Goal: Task Accomplishment & Management: Complete application form

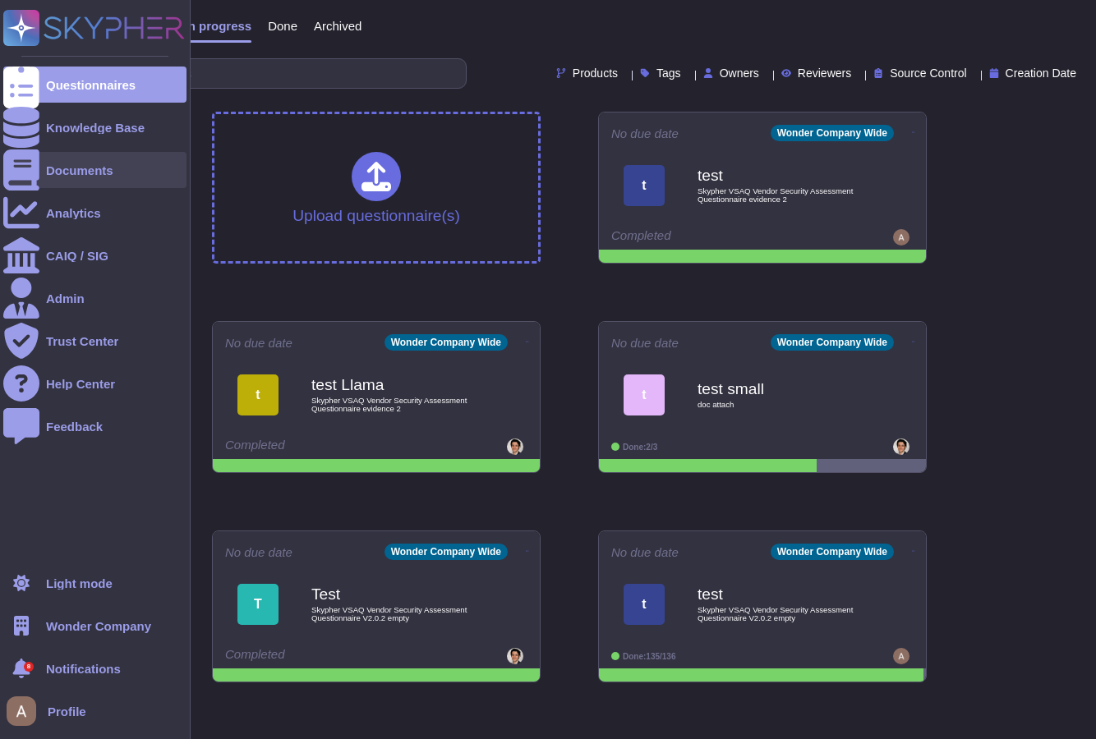
click at [80, 161] on div "Documents" at bounding box center [94, 170] width 183 height 36
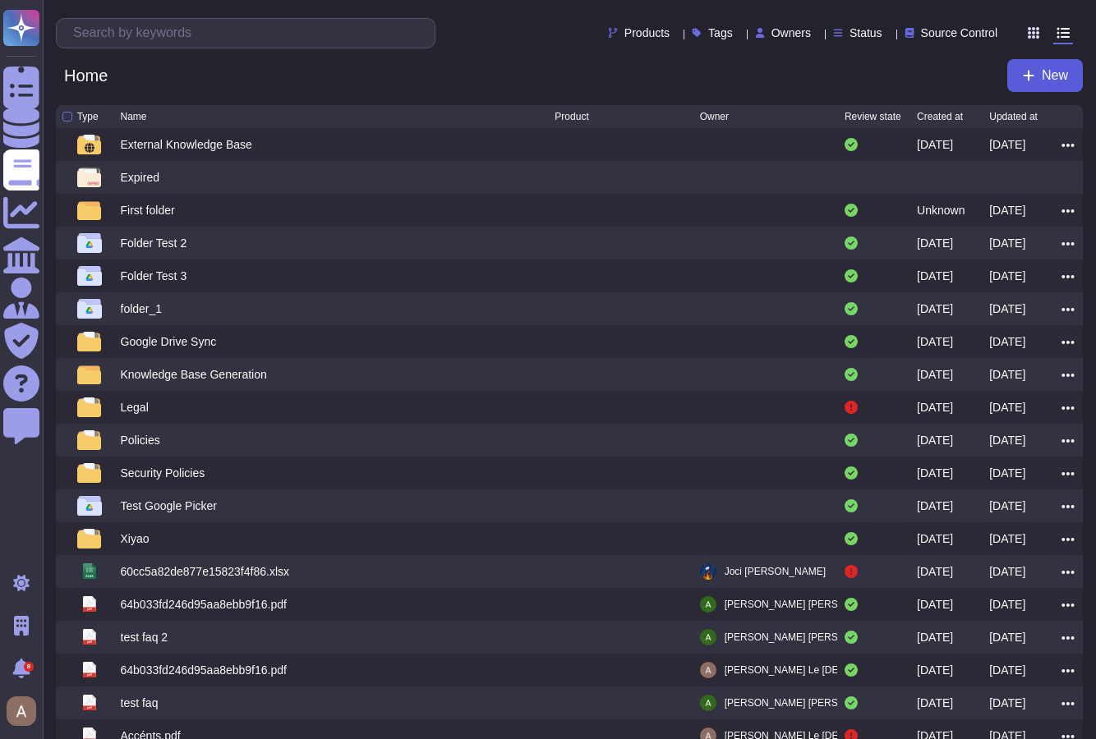
click at [1024, 81] on icon at bounding box center [1028, 75] width 13 height 13
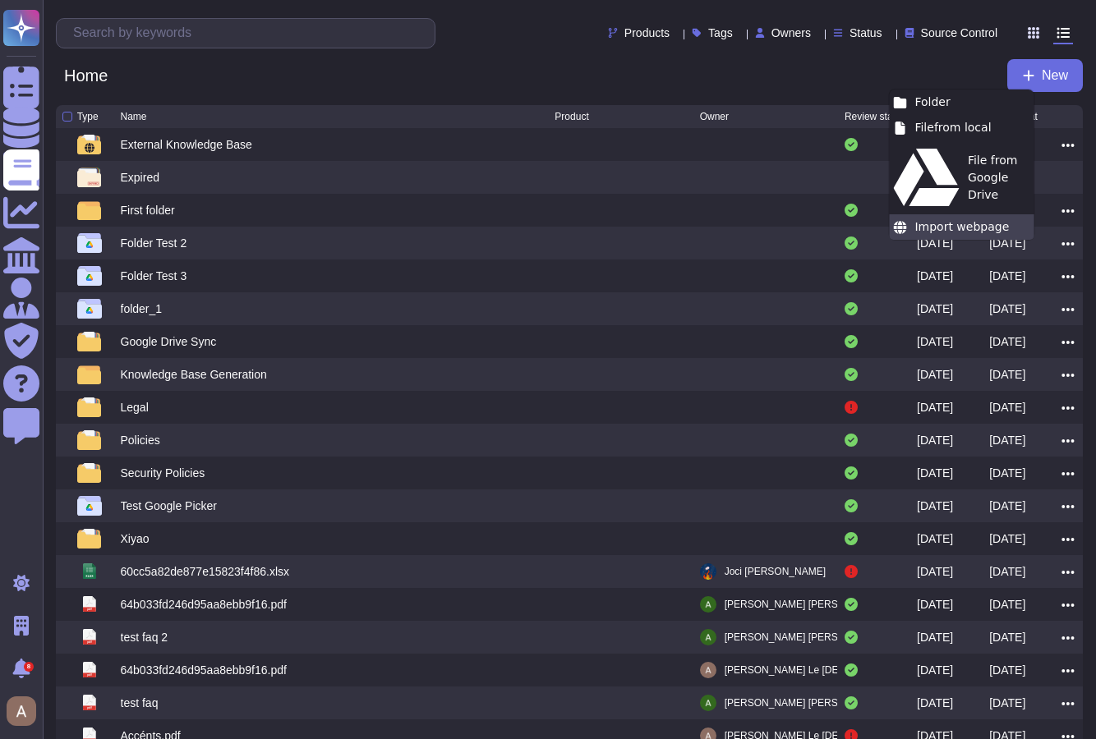
click at [1012, 214] on div "Import webpage" at bounding box center [961, 226] width 145 height 25
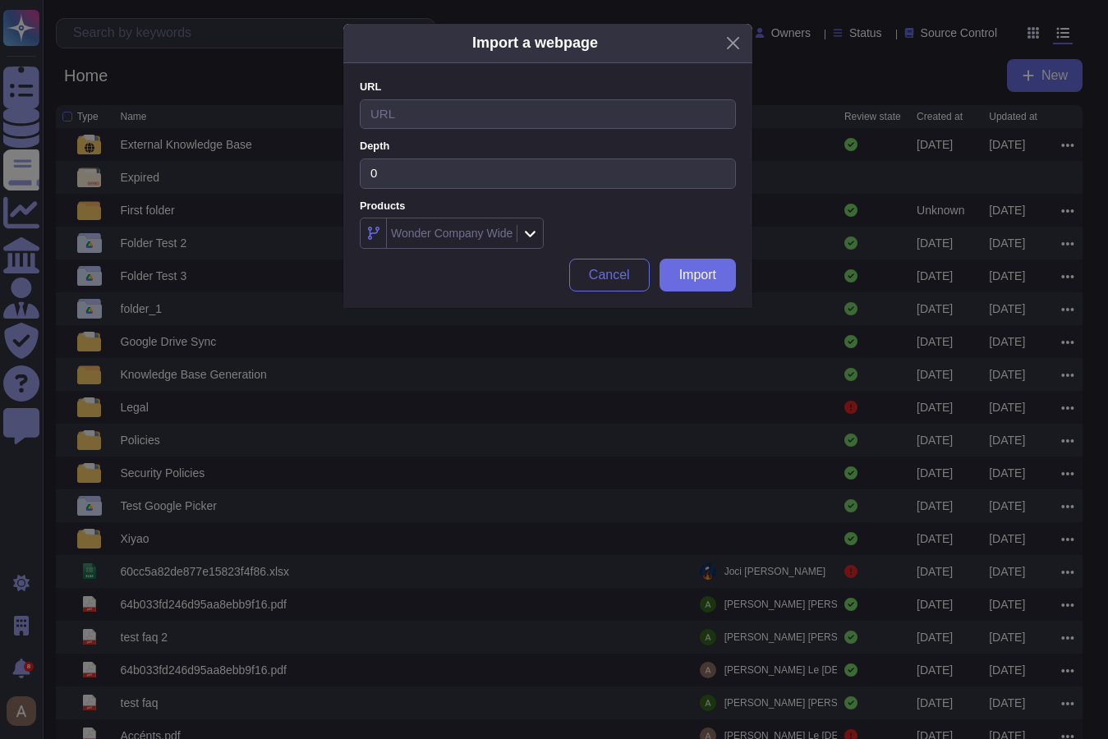
click at [21, 582] on div "Import a webpage URL Please provide a valid URL. Depth 0 Products Wonder Compan…" at bounding box center [554, 369] width 1108 height 739
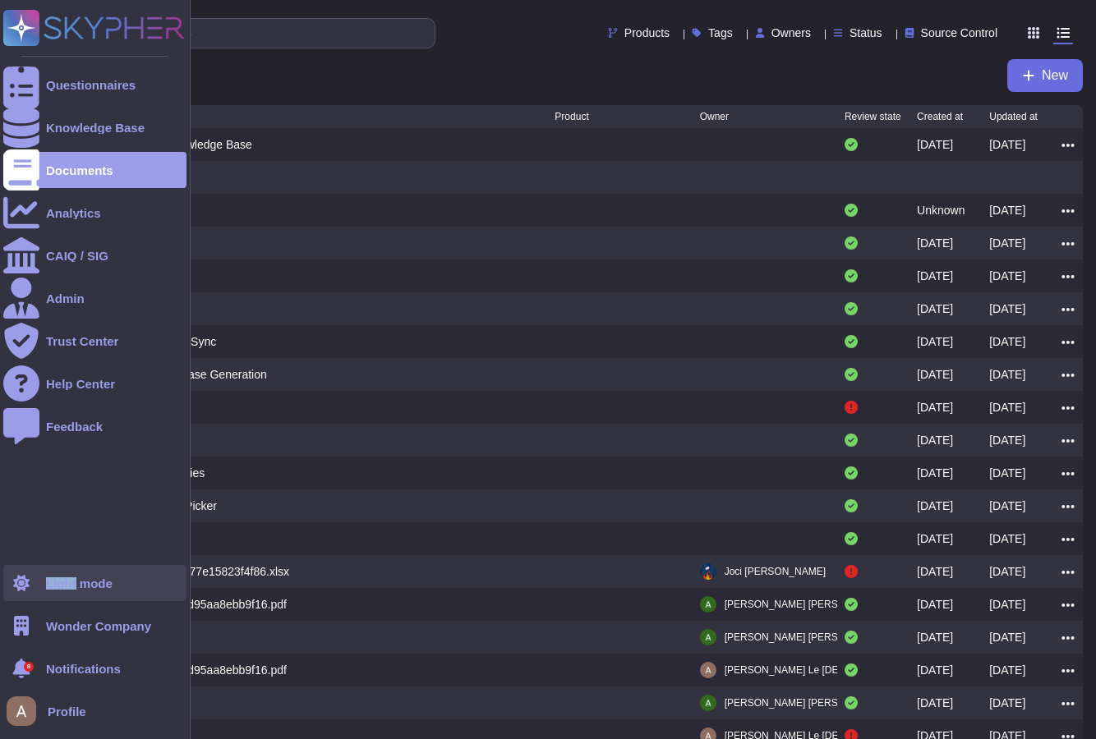
click at [21, 582] on icon at bounding box center [21, 583] width 16 height 16
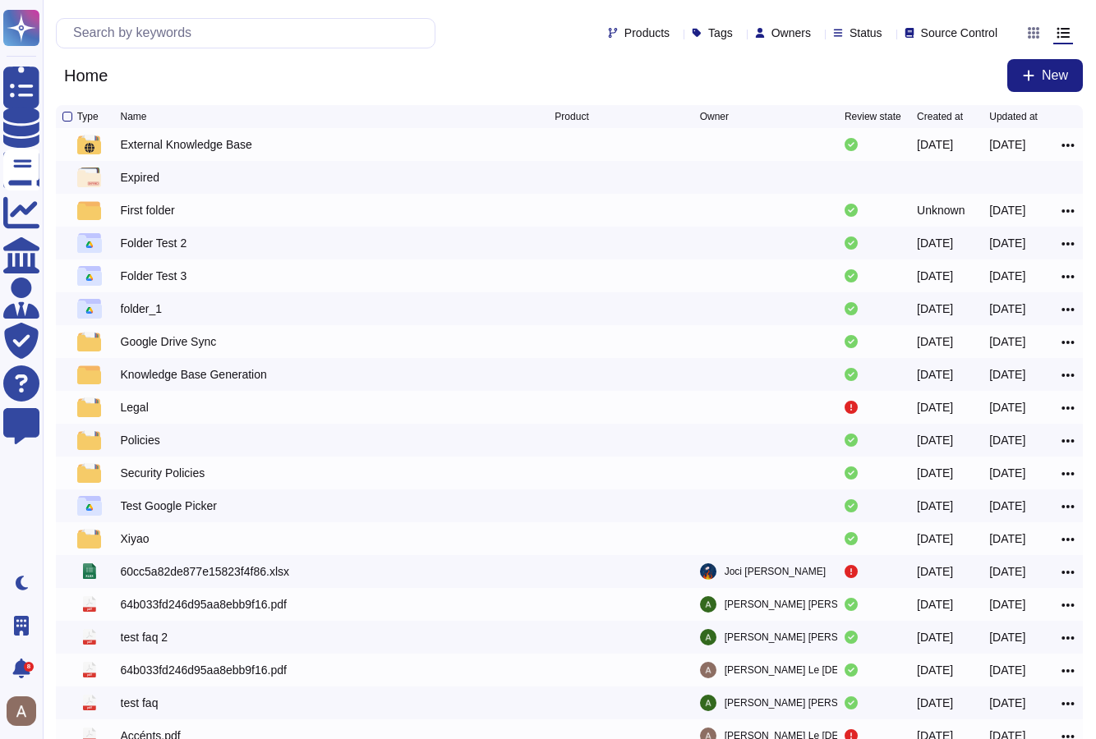
click at [1035, 58] on div "Products Tags Owners Status Source Control Home New" at bounding box center [569, 52] width 1053 height 105
click at [1043, 82] on span "New" at bounding box center [1055, 75] width 26 height 13
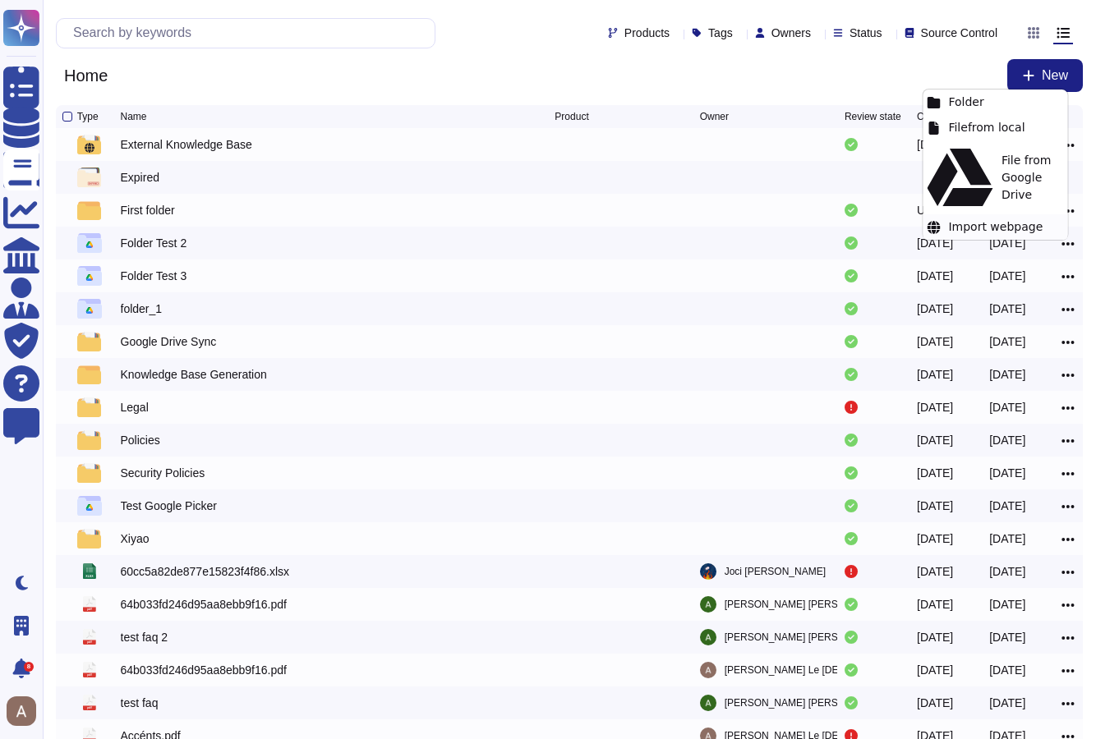
click at [1004, 214] on div "Import webpage" at bounding box center [995, 226] width 145 height 25
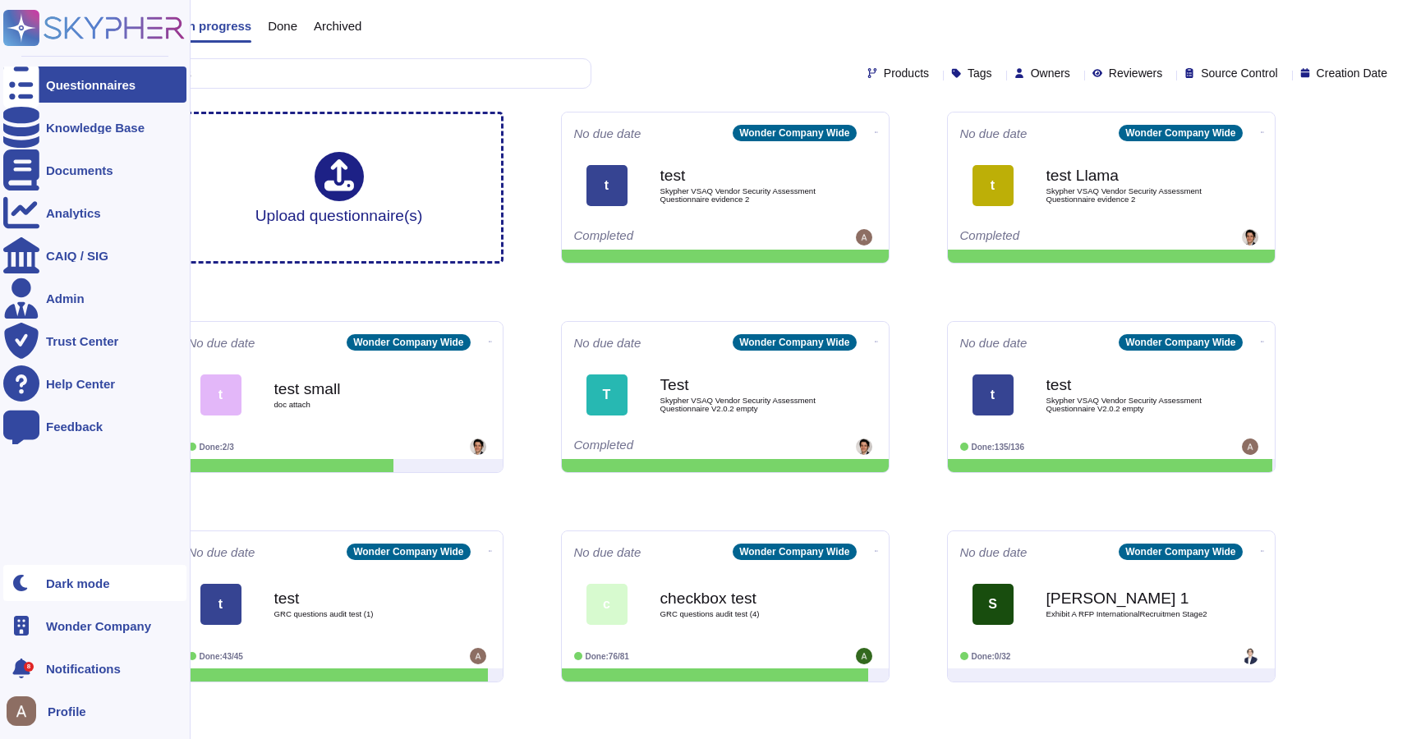
click at [30, 566] on div at bounding box center [21, 583] width 36 height 36
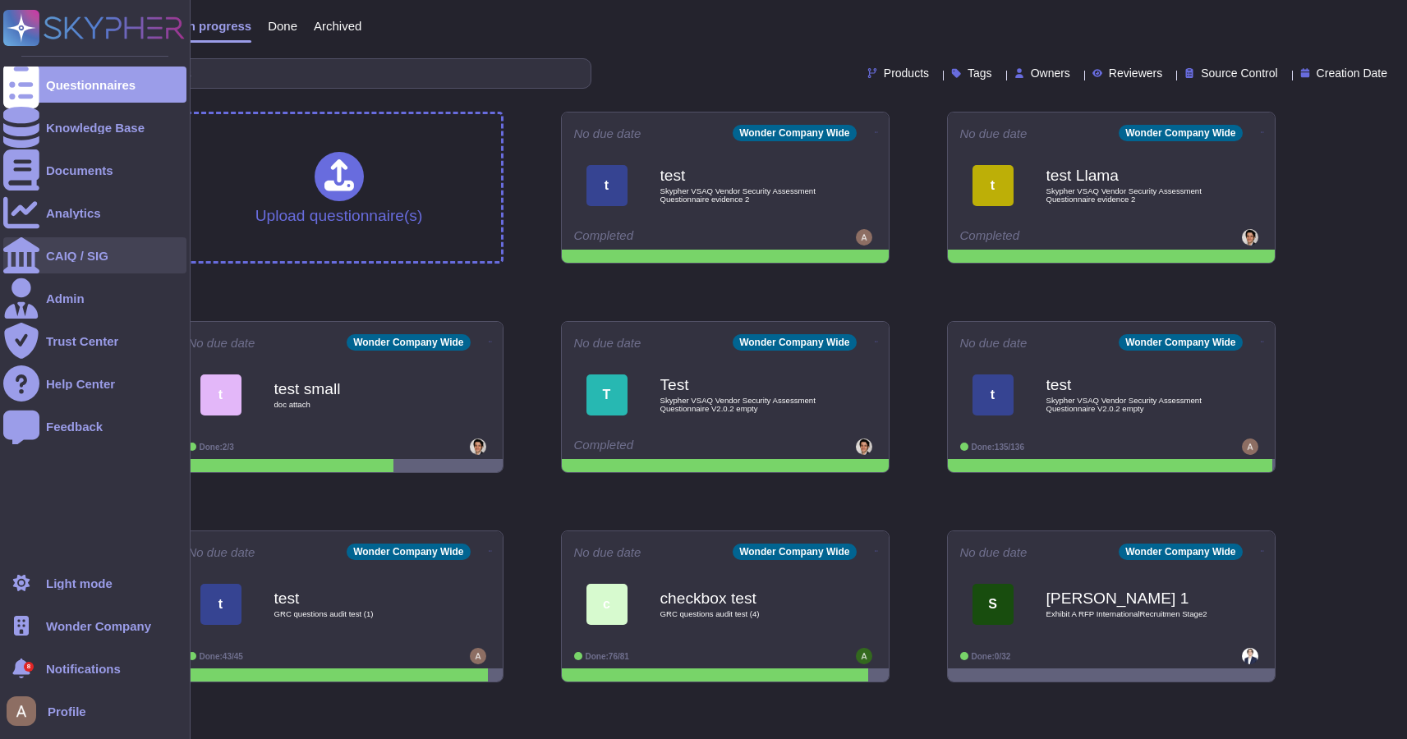
click at [52, 262] on div "CAIQ / SIG" at bounding box center [94, 255] width 183 height 36
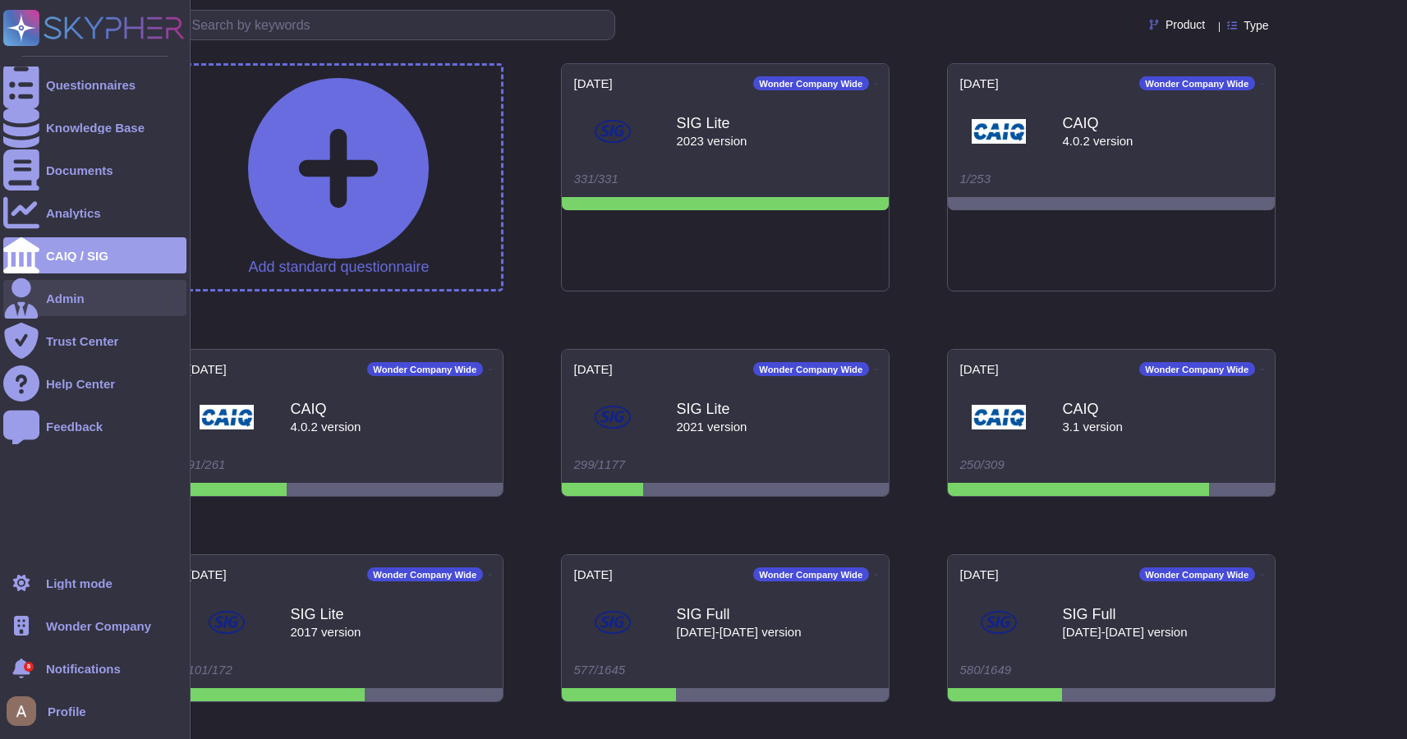
click at [52, 286] on div "Admin" at bounding box center [94, 298] width 183 height 36
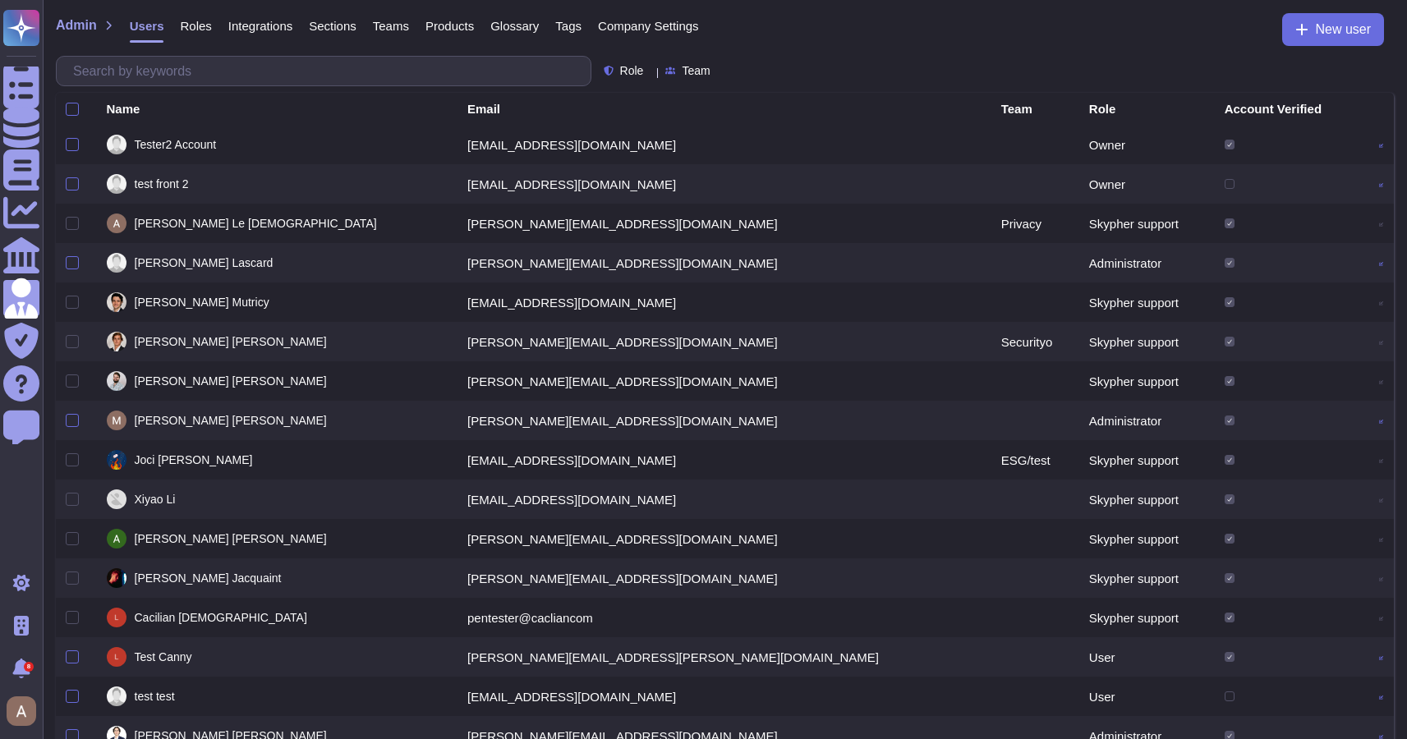
click at [233, 37] on div "Integrations" at bounding box center [252, 29] width 81 height 33
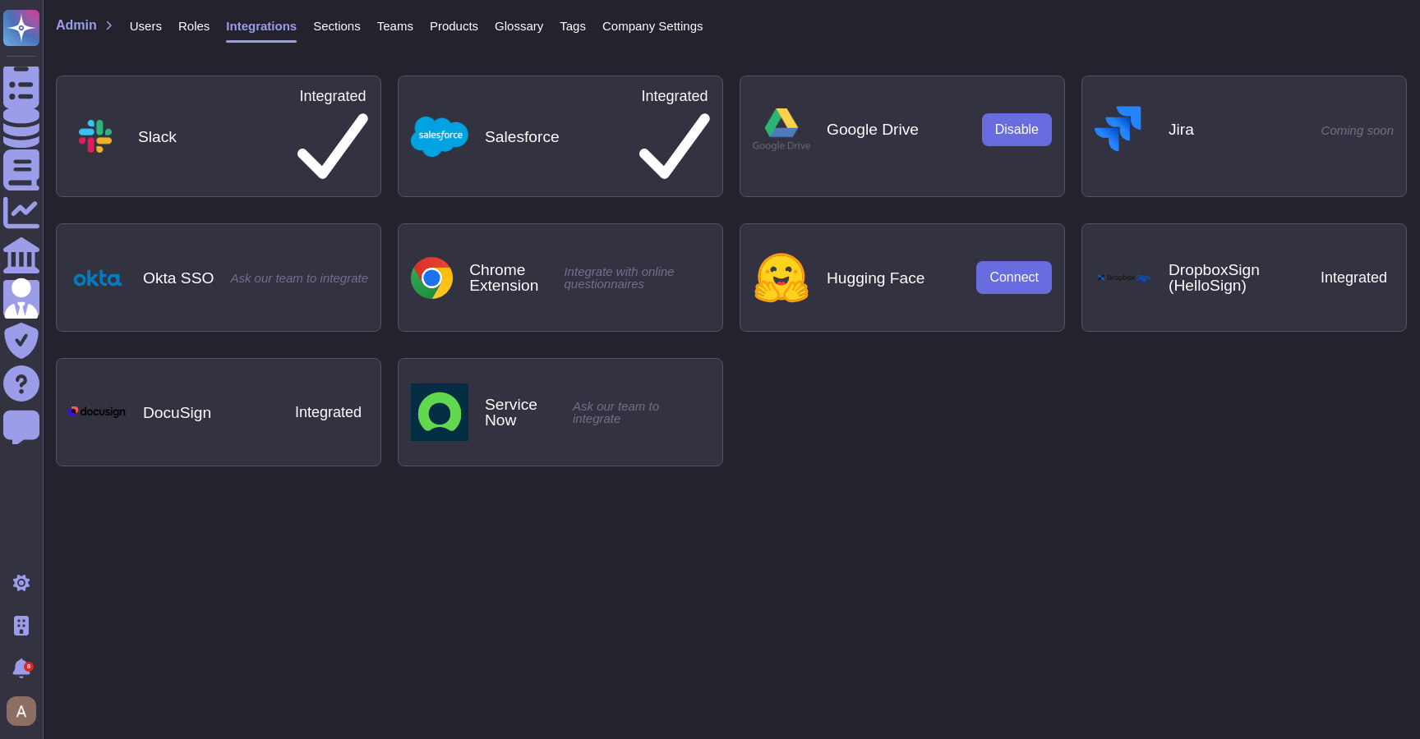
click at [200, 30] on span "Roles" at bounding box center [193, 26] width 31 height 12
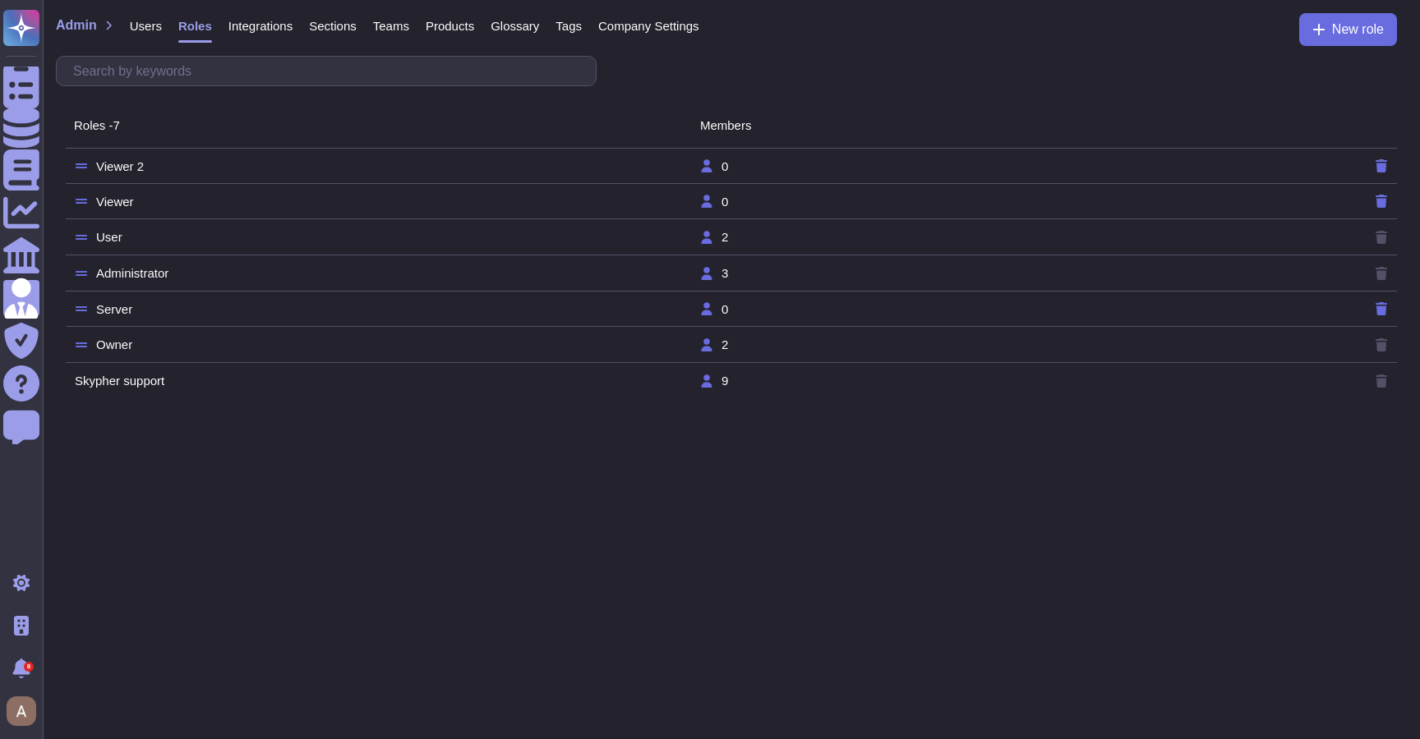
click at [249, 35] on div "Integrations" at bounding box center [252, 29] width 81 height 33
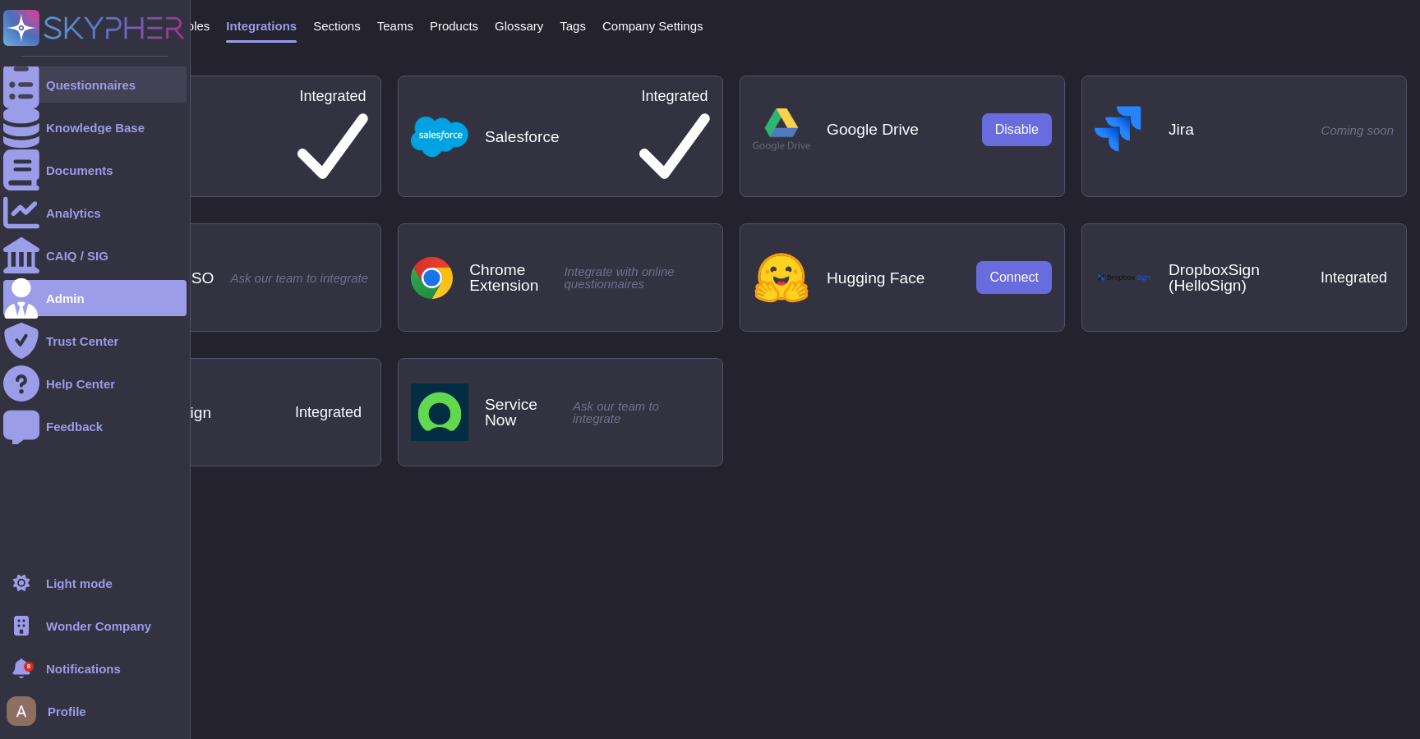
click at [16, 96] on div at bounding box center [21, 85] width 36 height 36
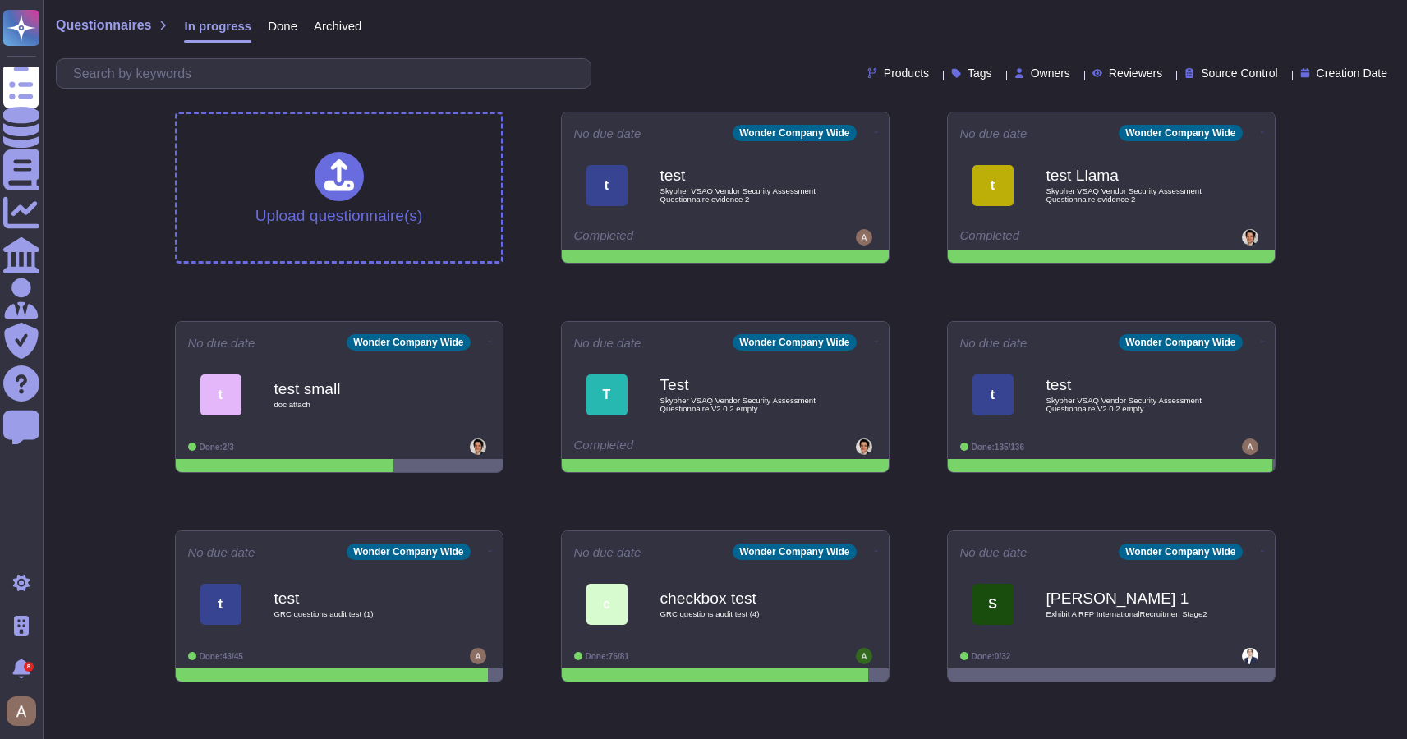
click at [1253, 73] on span "Source Control" at bounding box center [1239, 73] width 76 height 12
click at [1301, 73] on icon at bounding box center [1305, 72] width 9 height 9
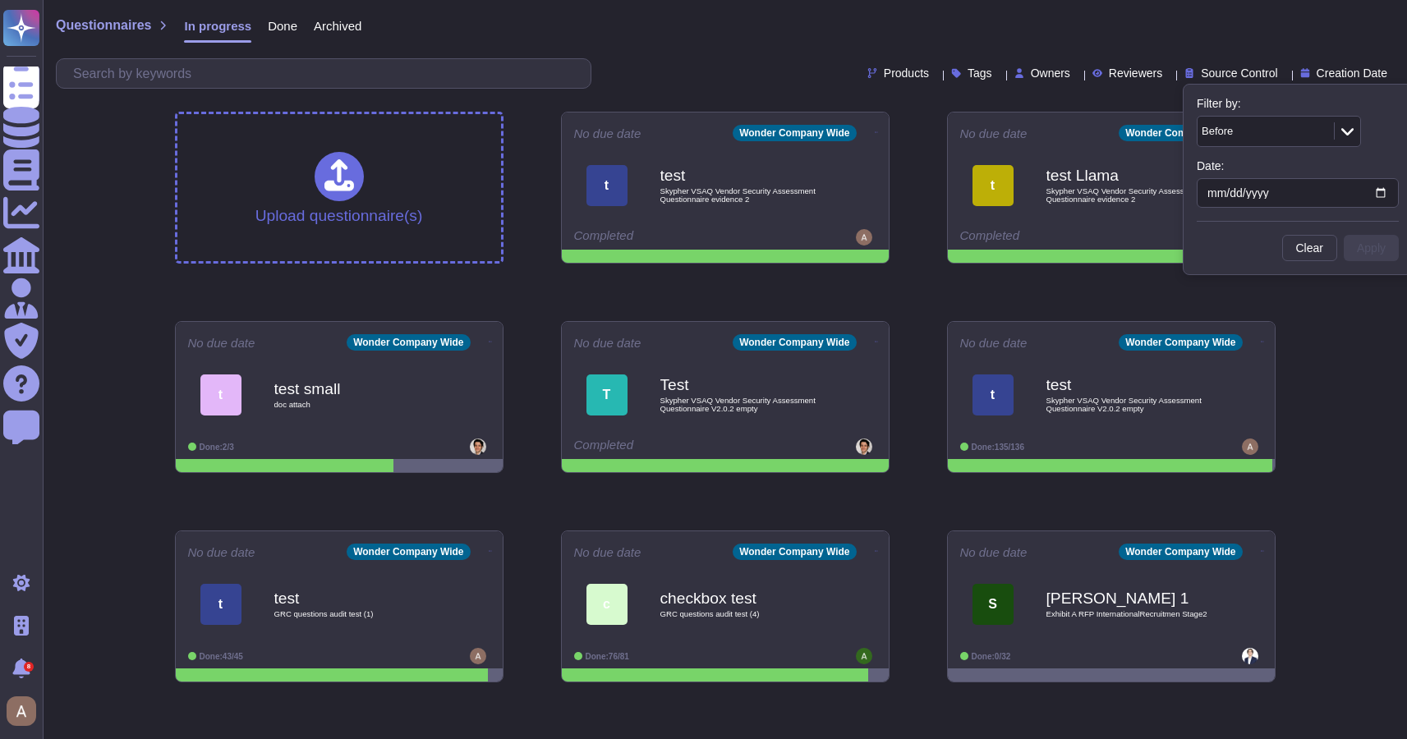
click at [1316, 38] on div "Questionnaires In progress Done Archived" at bounding box center [725, 29] width 1338 height 33
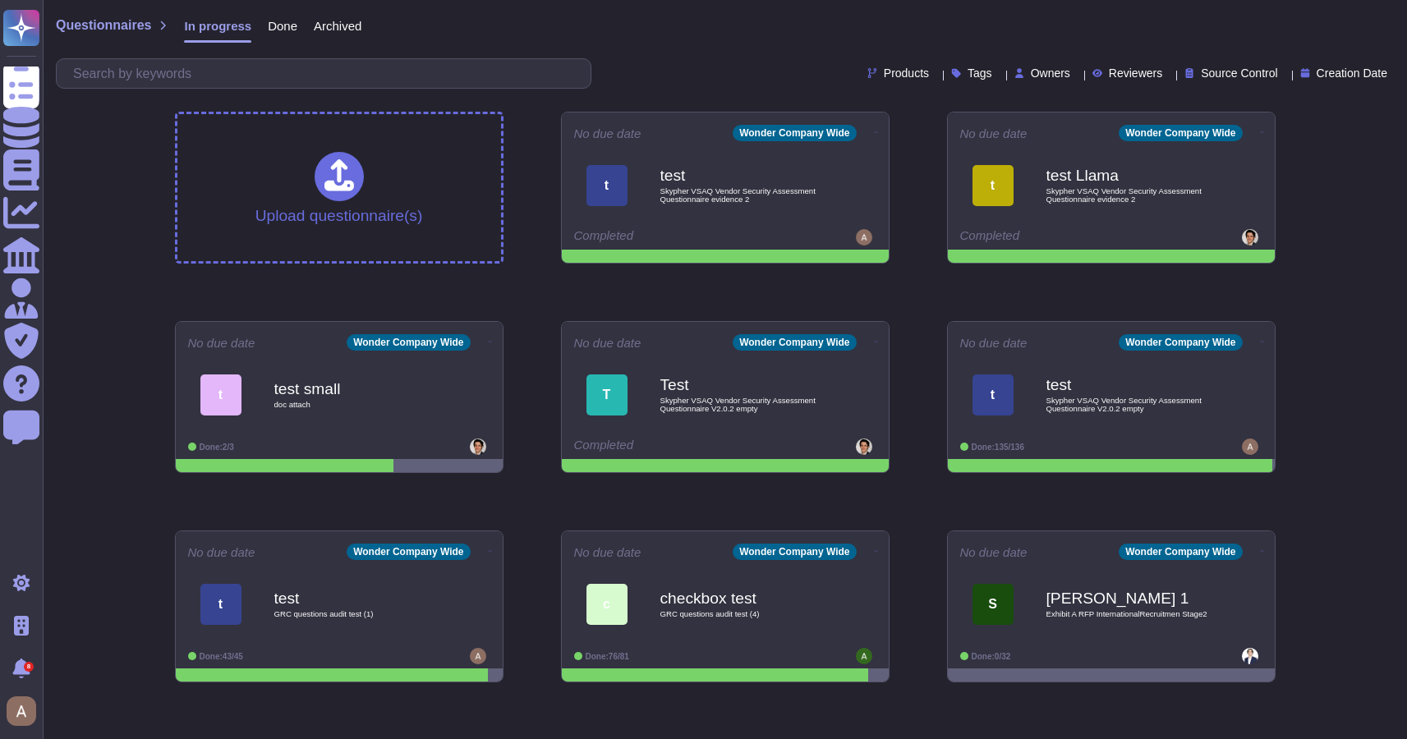
click at [134, 196] on div "Questionnaires In progress Done Archived Products Tags Owners Reviewers Source …" at bounding box center [725, 471] width 1365 height 943
click at [328, 29] on span "Archived" at bounding box center [338, 26] width 48 height 12
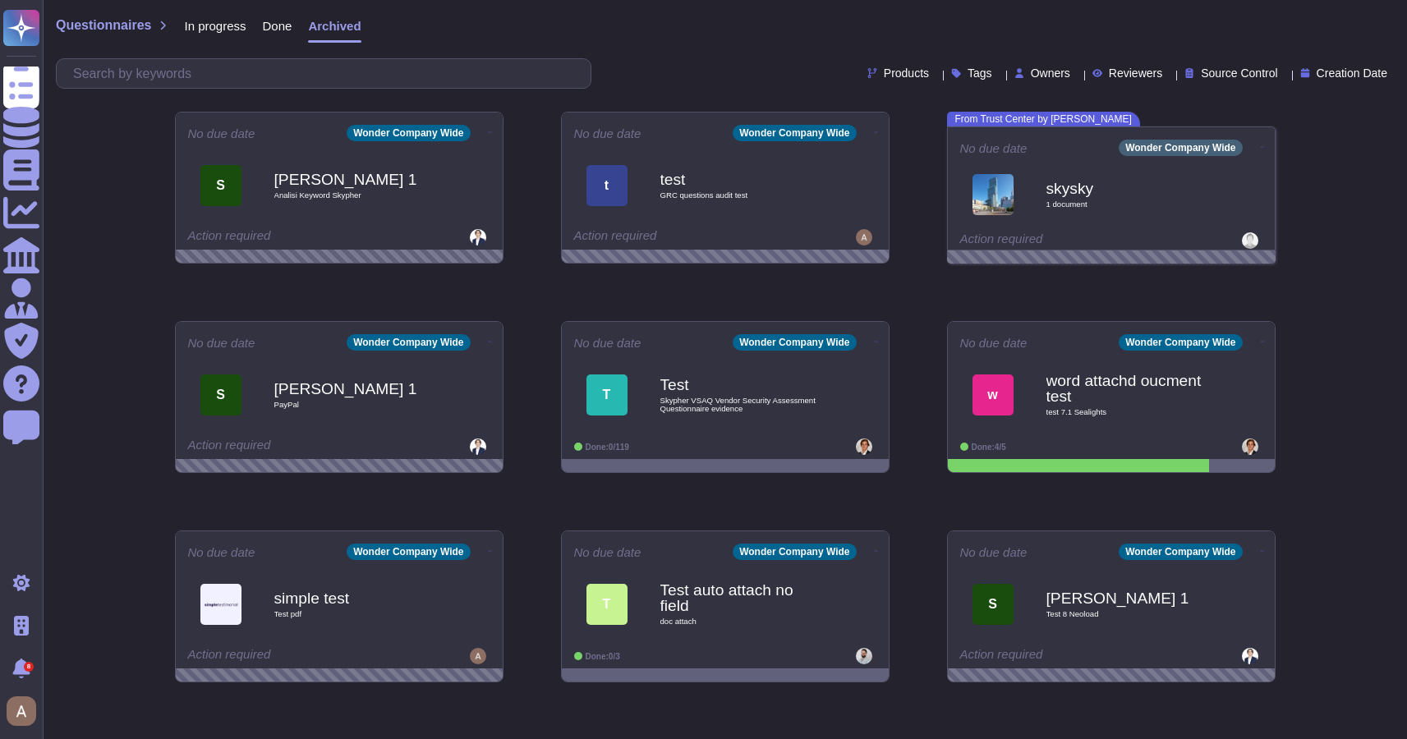
click at [292, 22] on span "Done" at bounding box center [278, 26] width 30 height 12
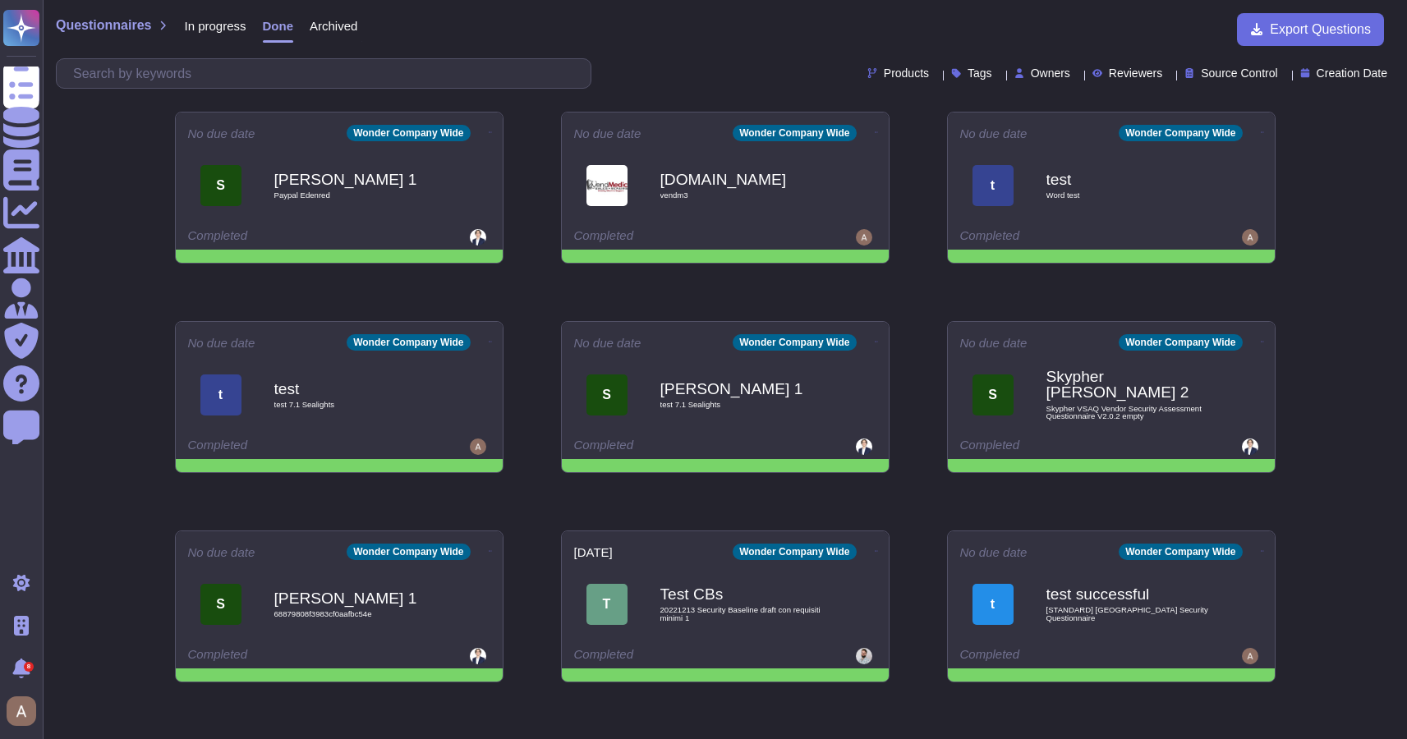
click at [223, 28] on span "In progress" at bounding box center [215, 26] width 62 height 12
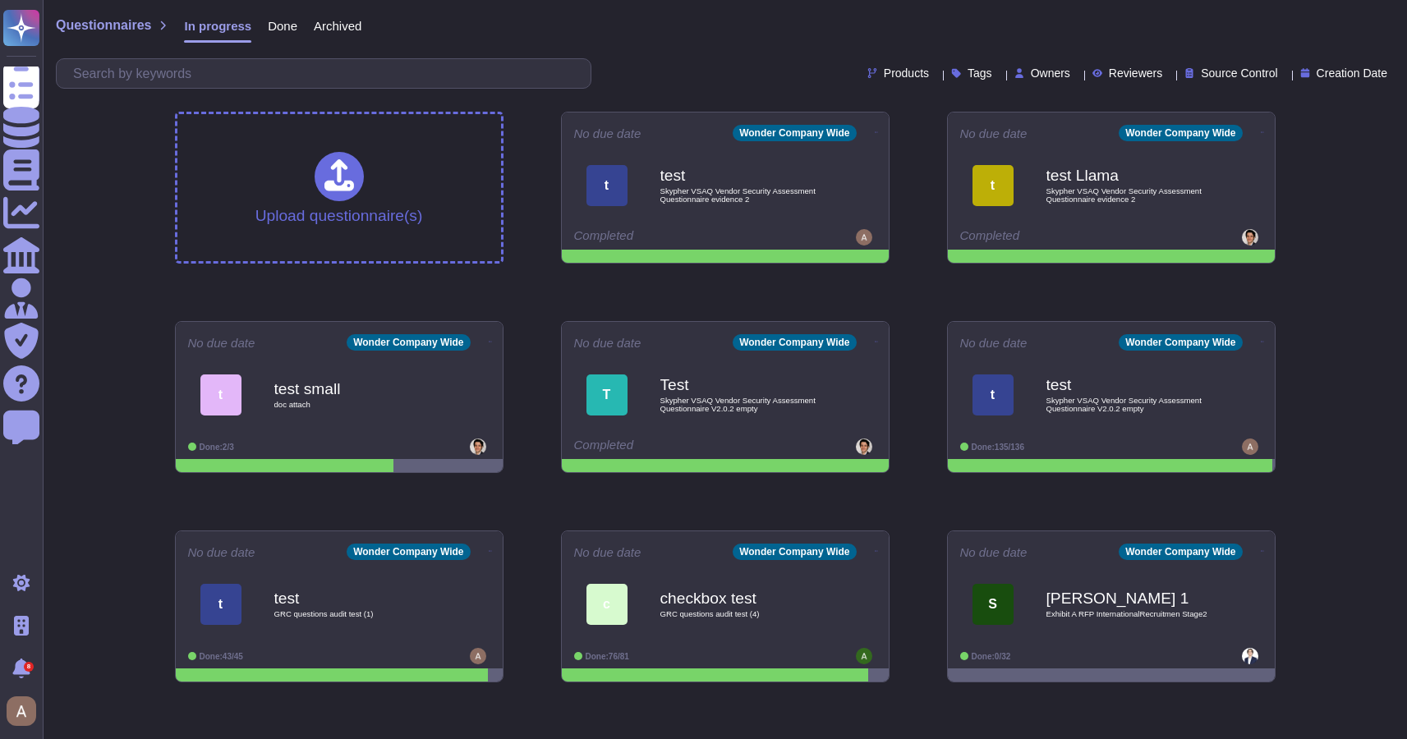
click at [118, 285] on div "Questionnaires In progress Done Archived Products Tags Owners Reviewers Source …" at bounding box center [725, 471] width 1365 height 943
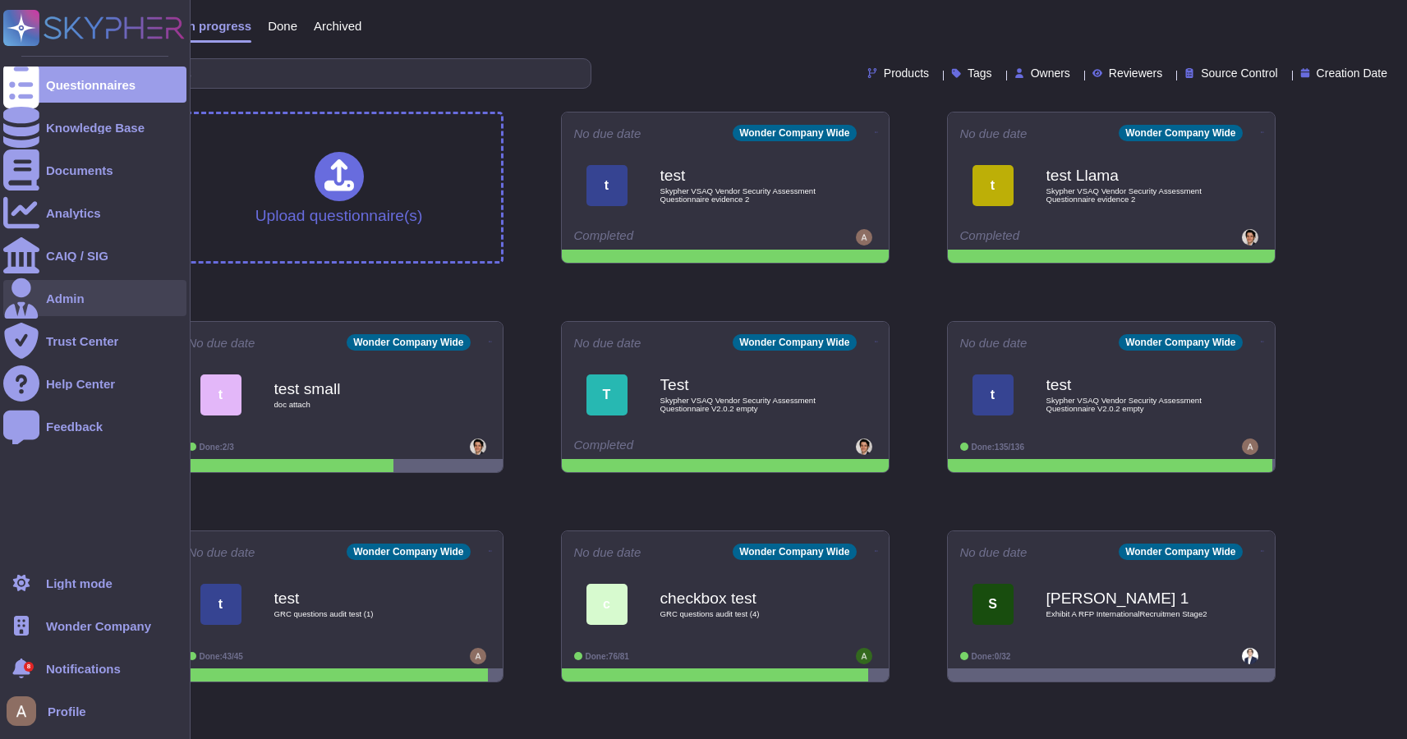
click at [74, 307] on div "Admin" at bounding box center [94, 298] width 183 height 36
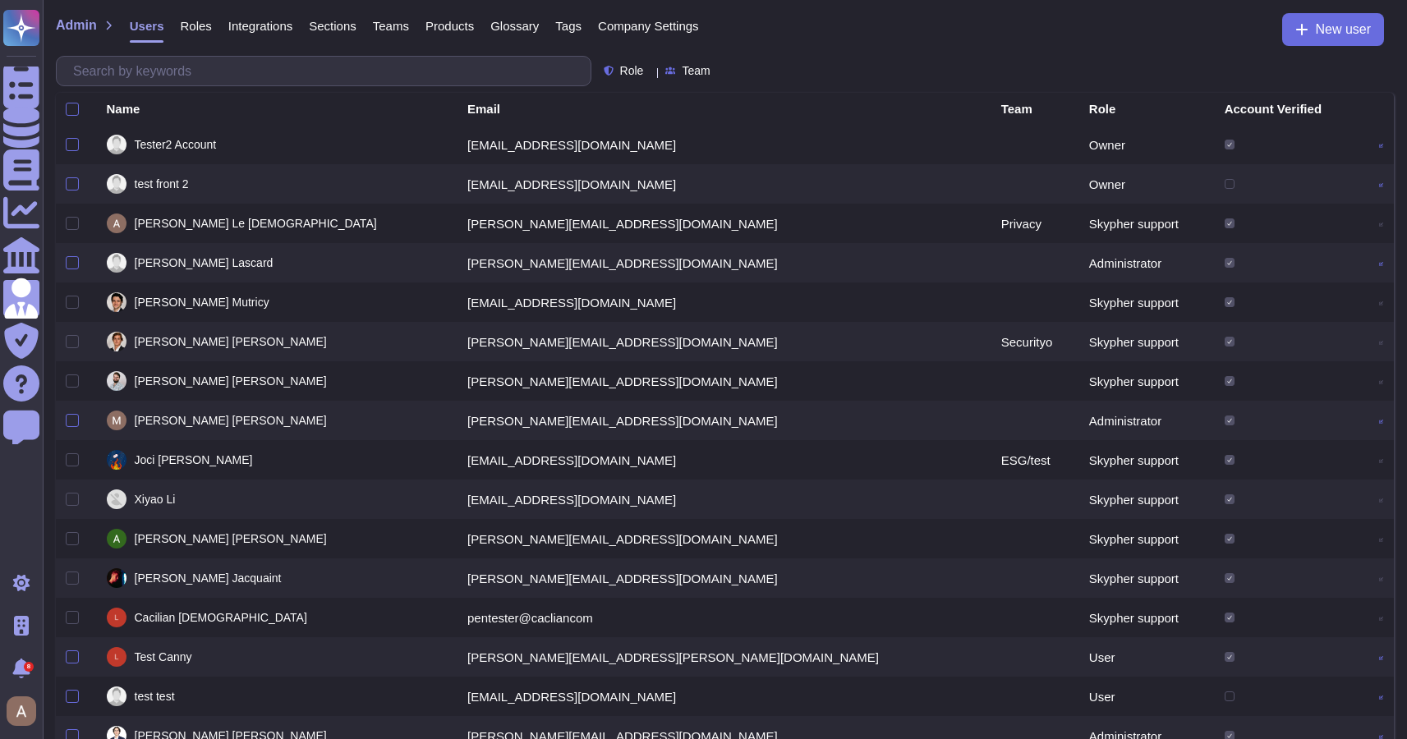
click at [200, 20] on span "Roles" at bounding box center [195, 26] width 31 height 12
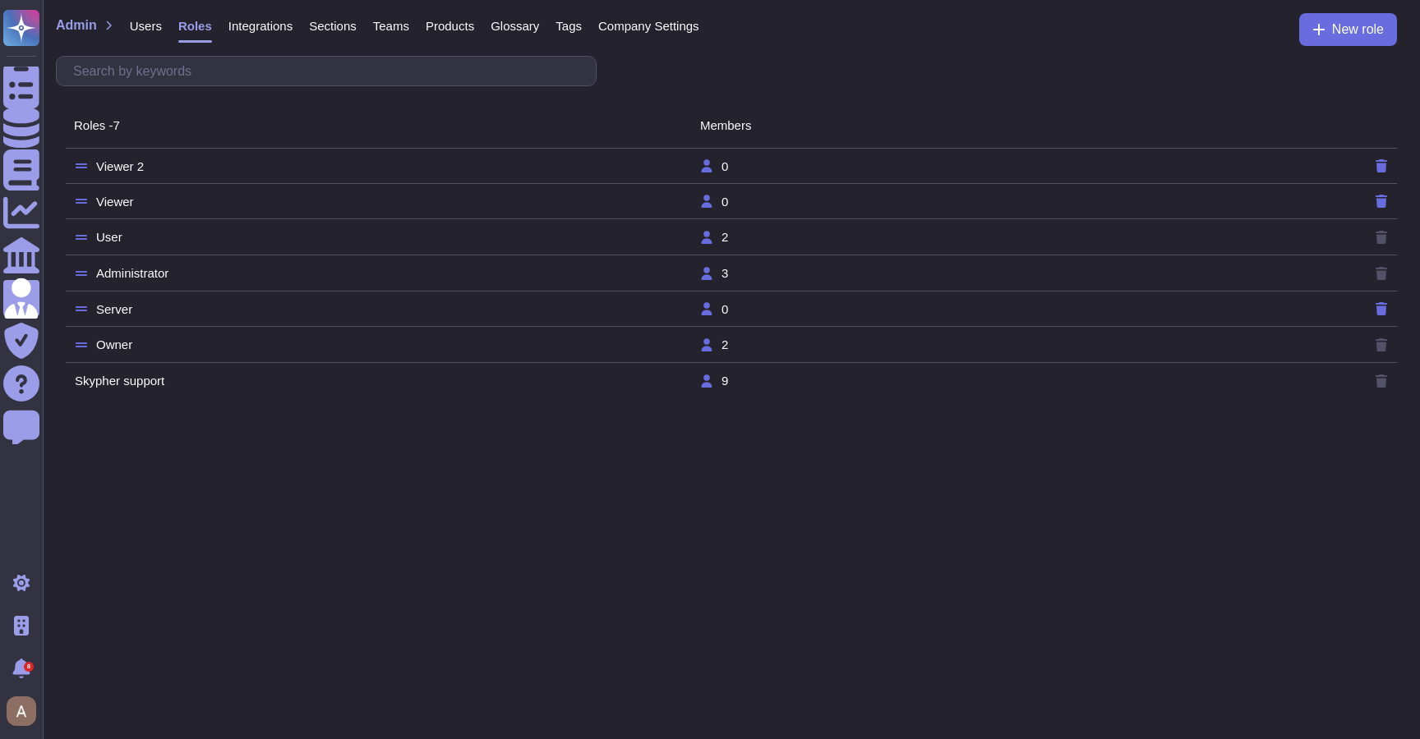
click at [265, 34] on div "Integrations" at bounding box center [252, 29] width 81 height 33
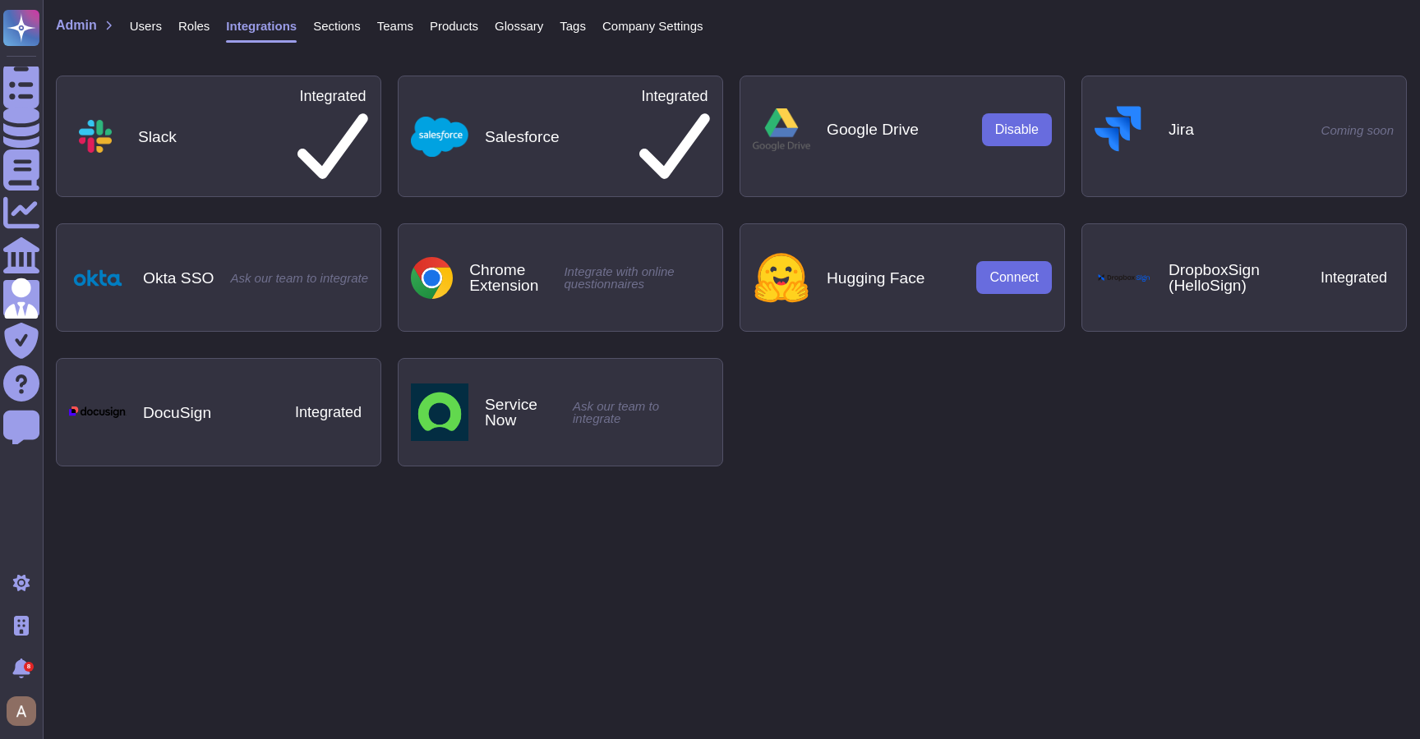
click at [343, 26] on span "Sections" at bounding box center [337, 26] width 48 height 12
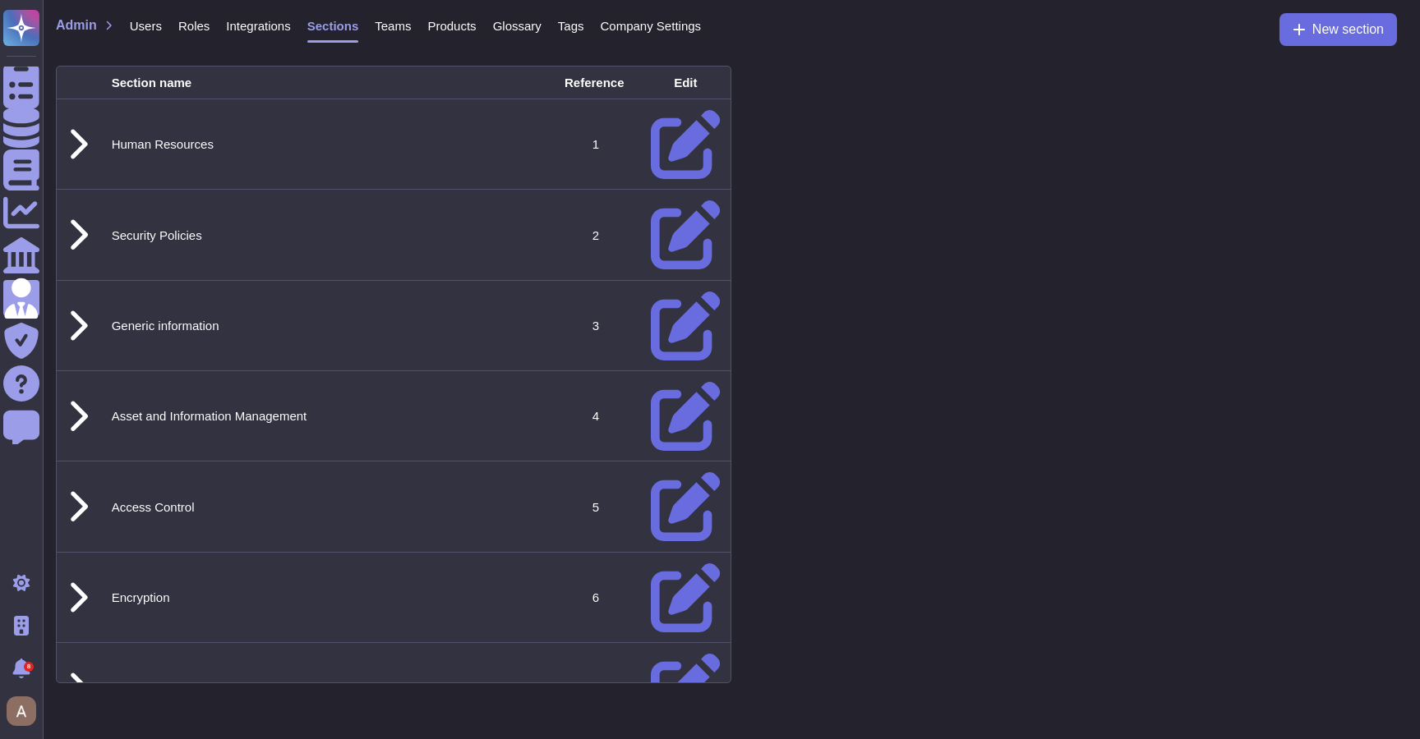
click at [391, 25] on span "Teams" at bounding box center [393, 26] width 36 height 12
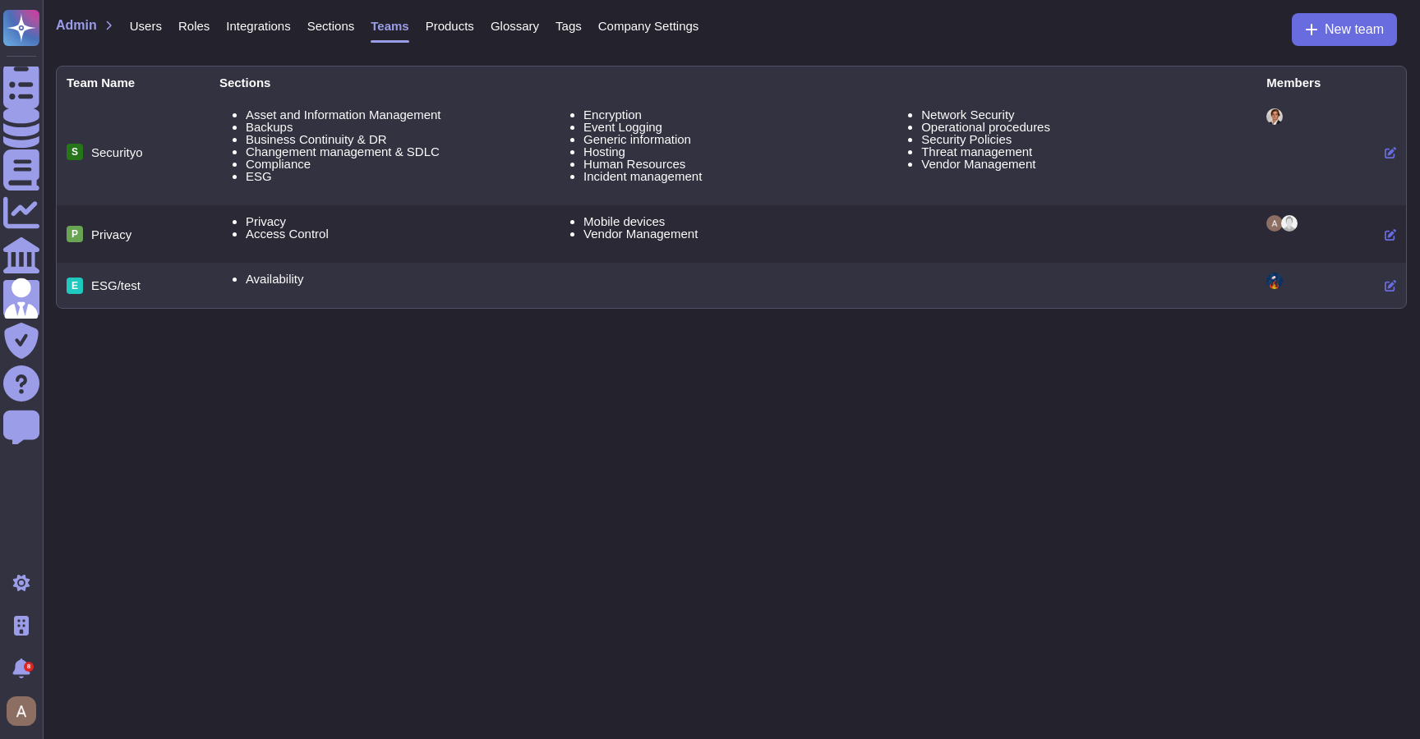
click at [445, 35] on div "Products" at bounding box center [441, 29] width 65 height 33
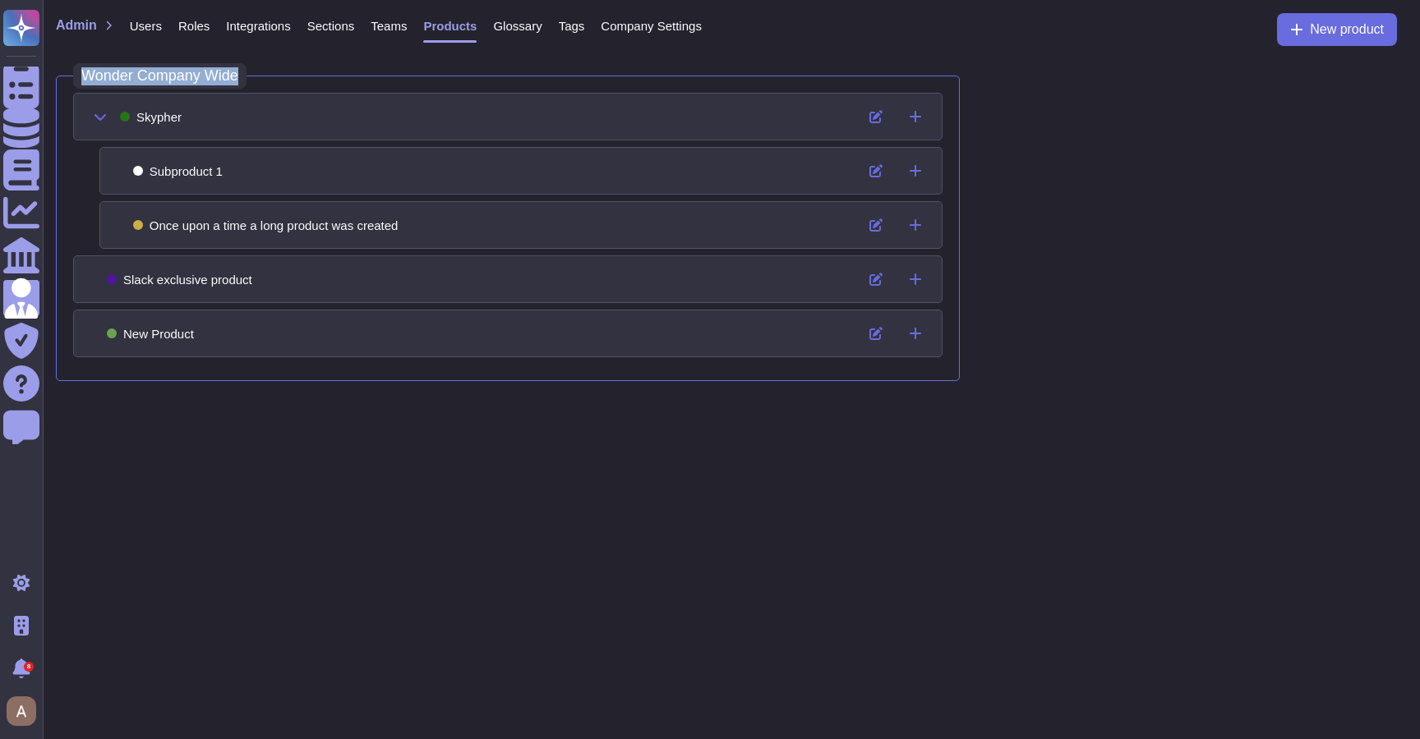
drag, startPoint x: 85, startPoint y: 80, endPoint x: 240, endPoint y: 72, distance: 155.5
click at [238, 71] on h3 "Wonder Company Wide" at bounding box center [159, 76] width 173 height 26
click at [240, 72] on h3 "Wonder Company Wide" at bounding box center [159, 76] width 173 height 26
click at [477, 32] on div "Products" at bounding box center [449, 31] width 53 height 23
click at [518, 31] on span "Glossary" at bounding box center [517, 26] width 48 height 12
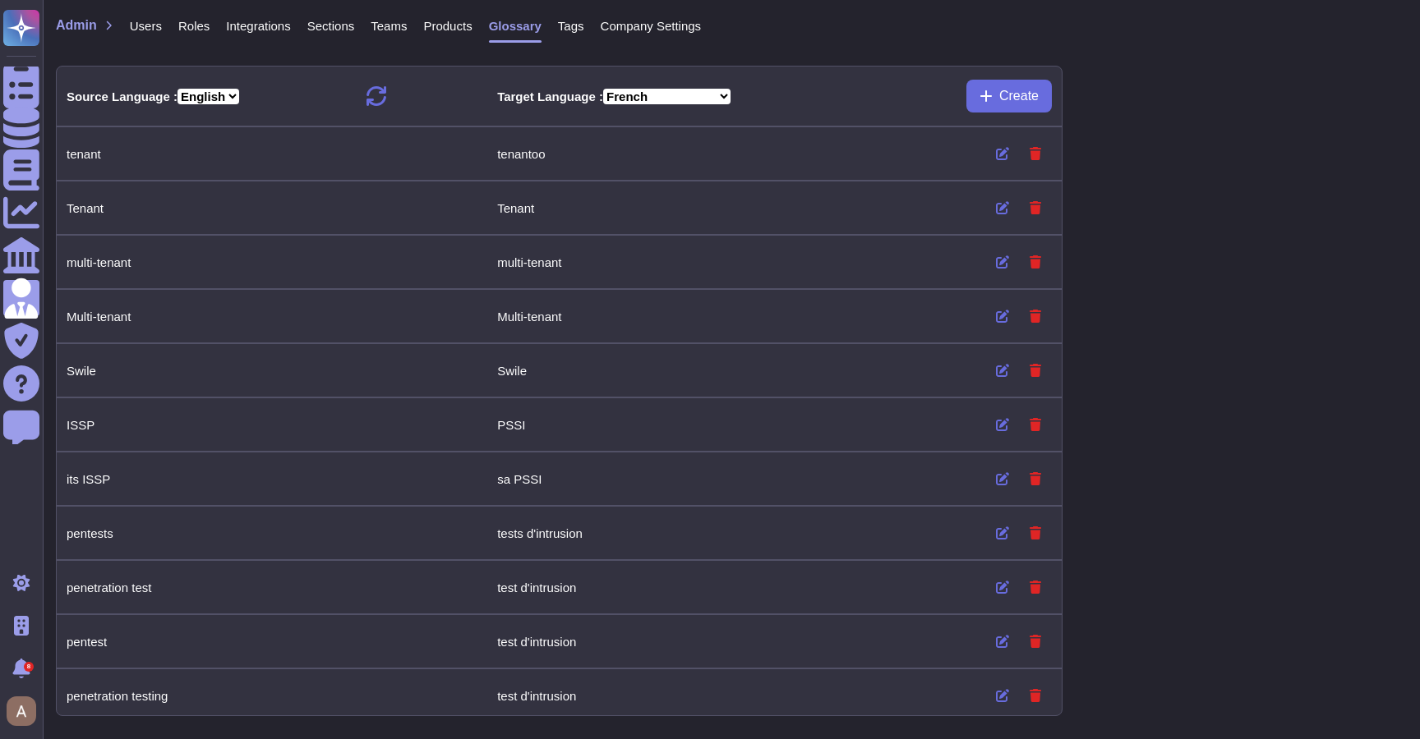
click at [679, 99] on select "French Portuguese Simplified Chinese German Italian" at bounding box center [666, 97] width 127 height 16
click at [584, 22] on span "Tags" at bounding box center [571, 26] width 26 height 12
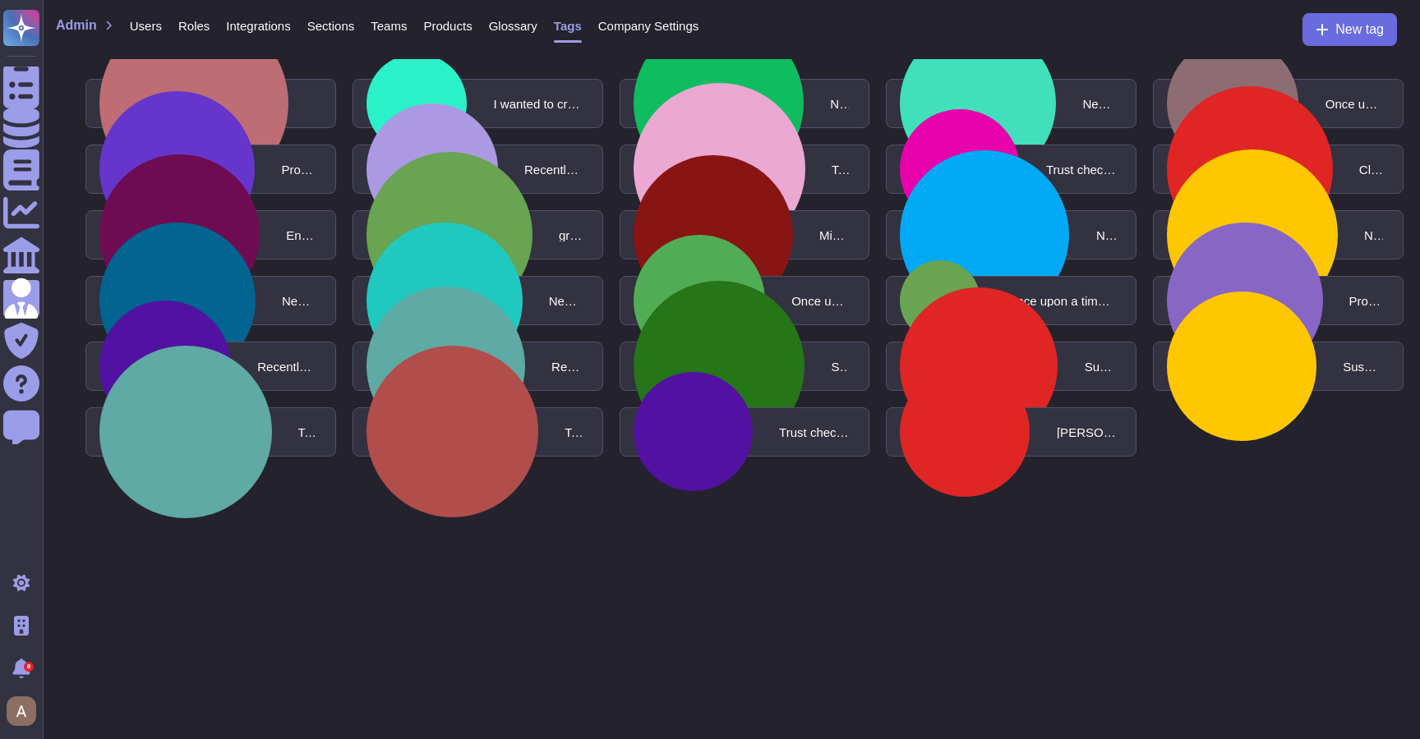
click at [537, 25] on span "Glossary" at bounding box center [513, 26] width 48 height 12
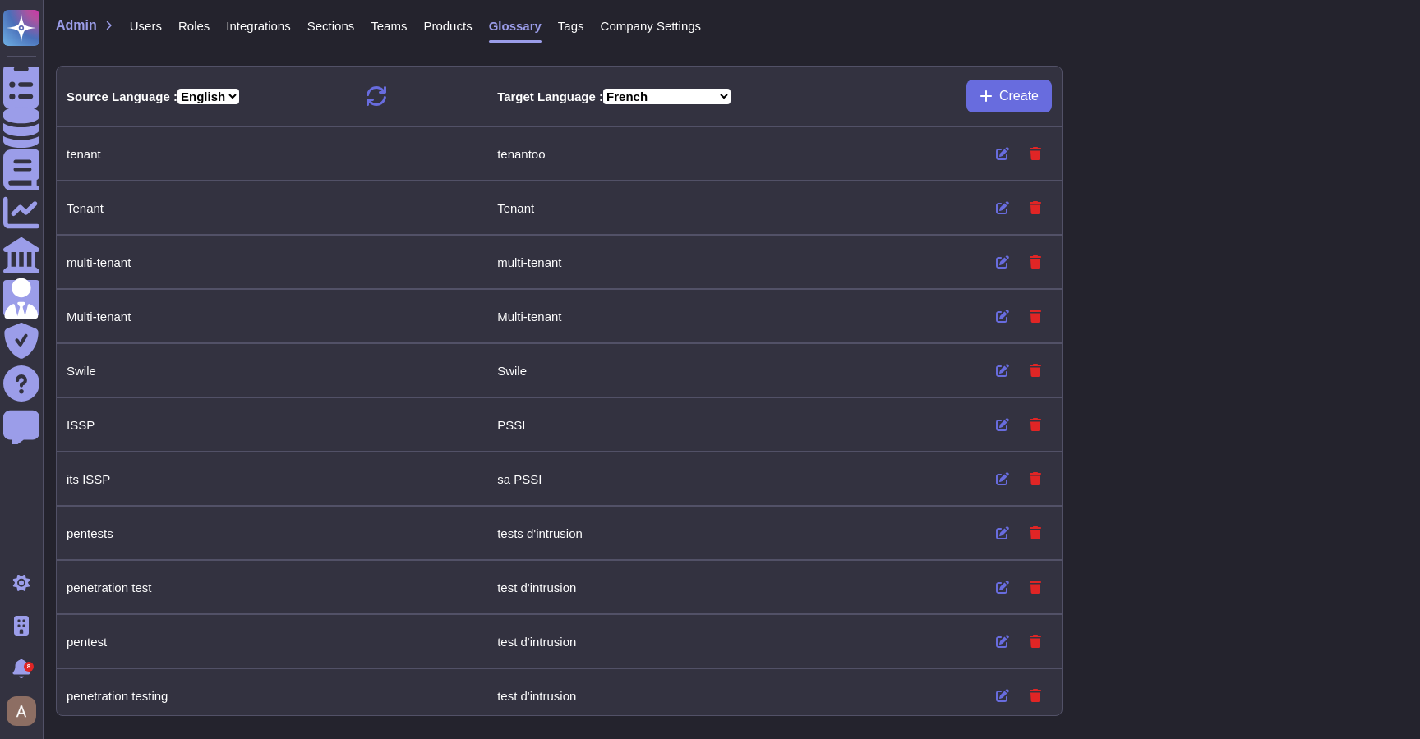
click at [582, 25] on span "Tags" at bounding box center [571, 26] width 26 height 12
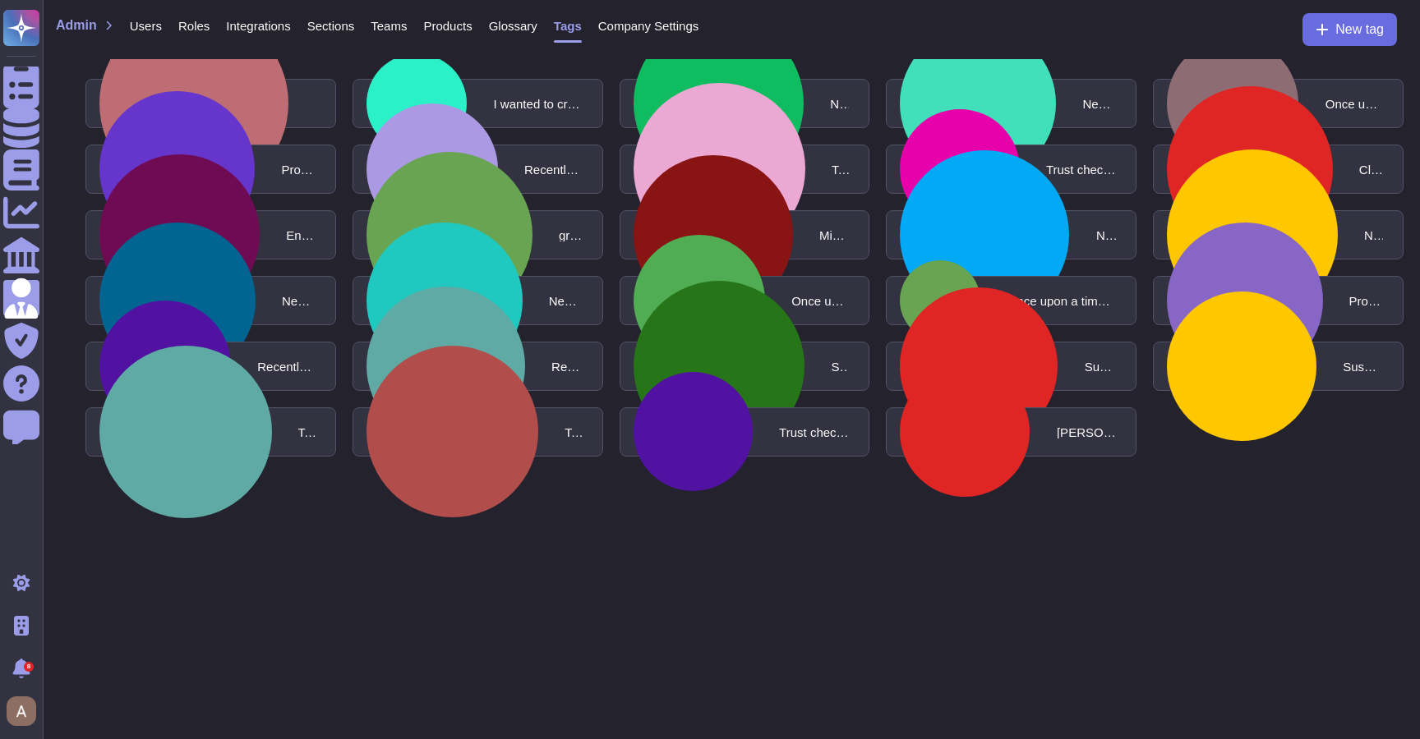
click at [628, 24] on span "Company Settings" at bounding box center [648, 26] width 101 height 12
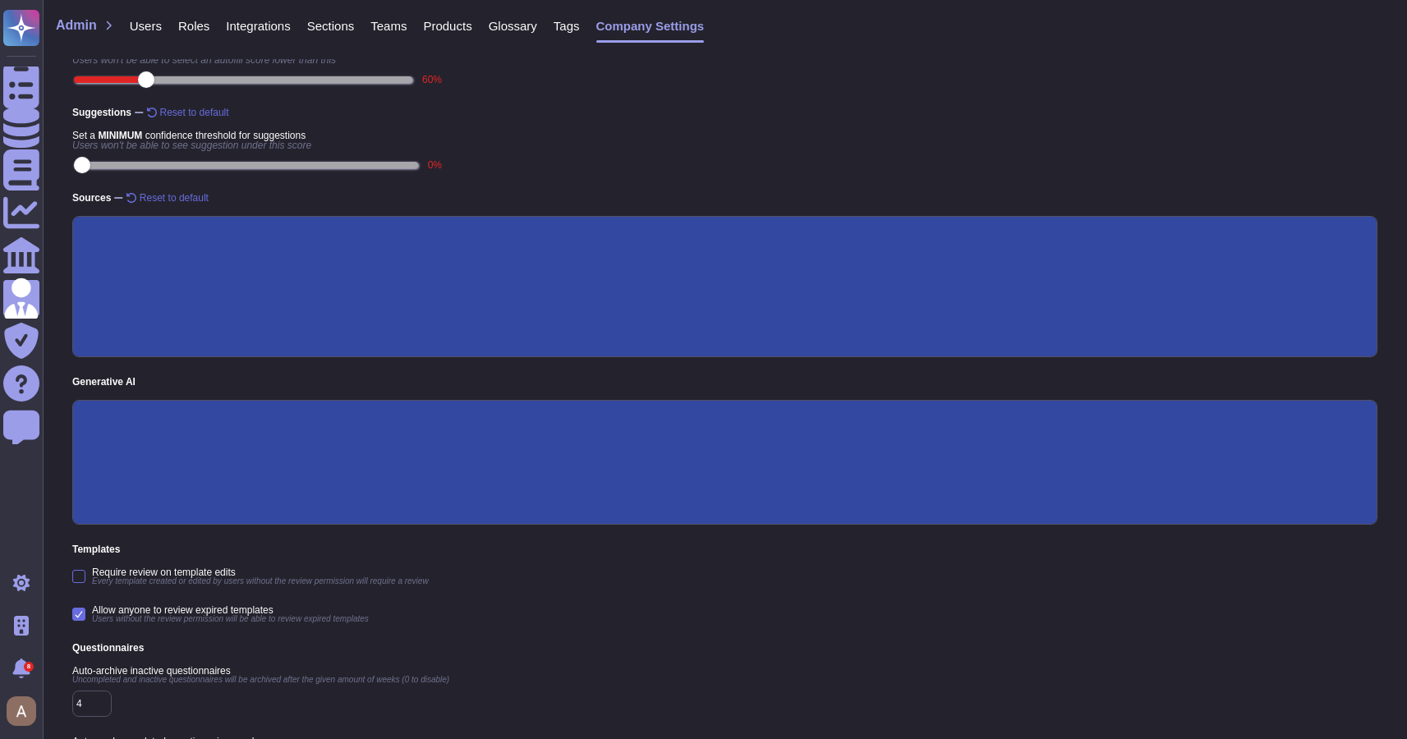
scroll to position [236, 0]
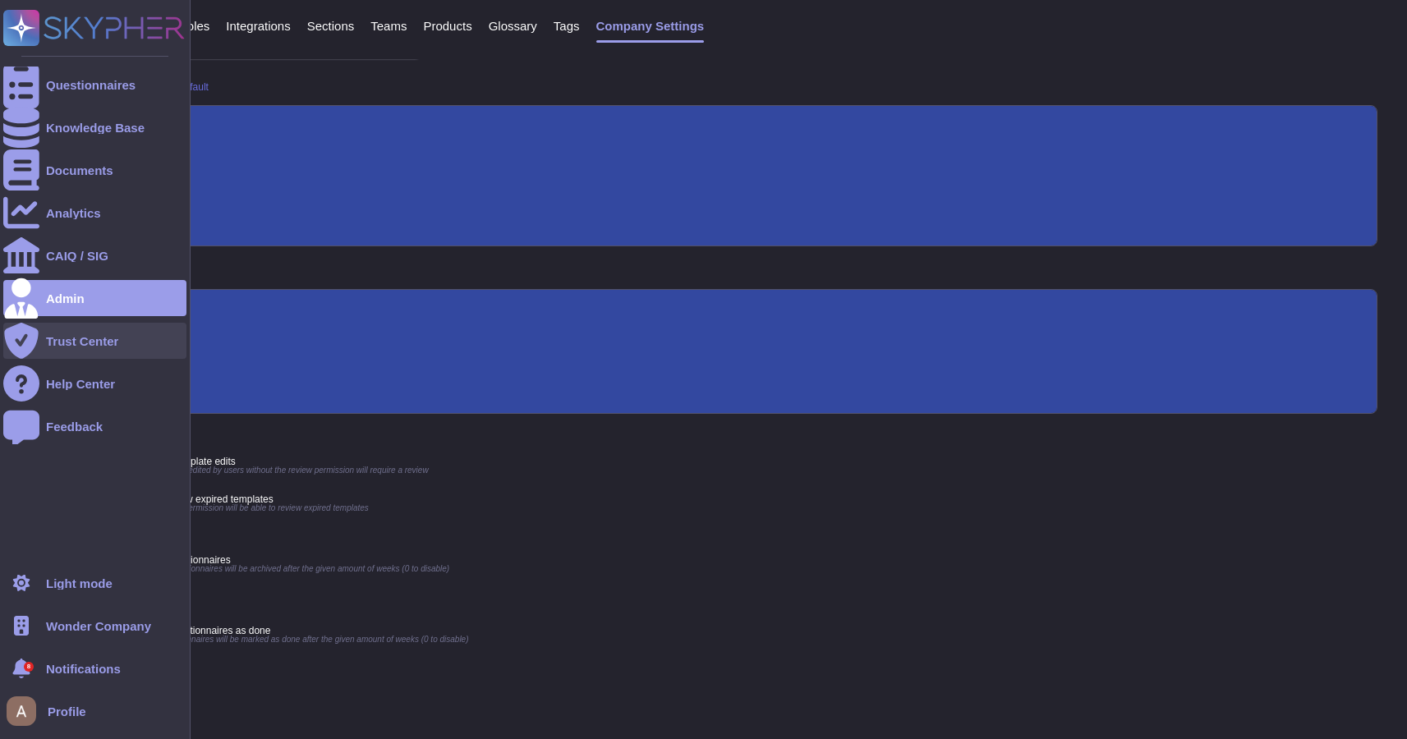
click at [55, 348] on div "Trust Center" at bounding box center [94, 341] width 183 height 36
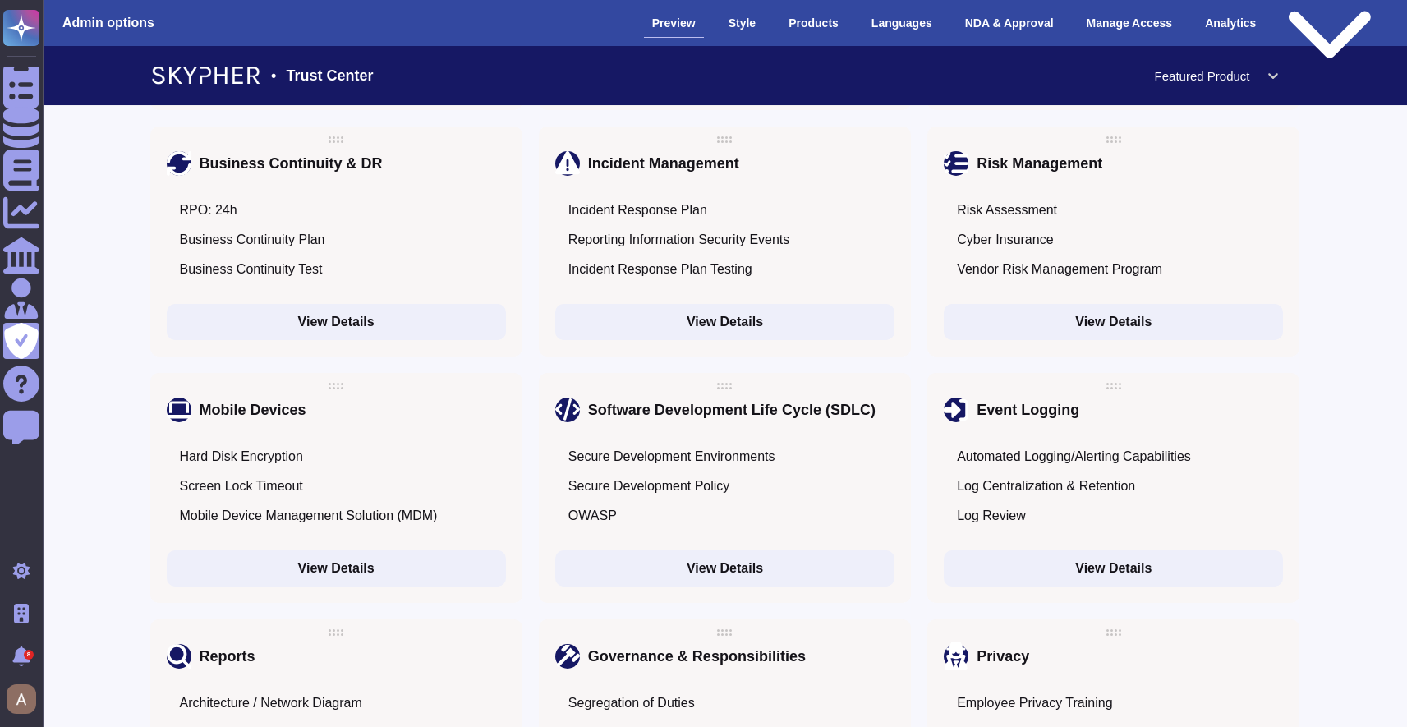
scroll to position [1546, 0]
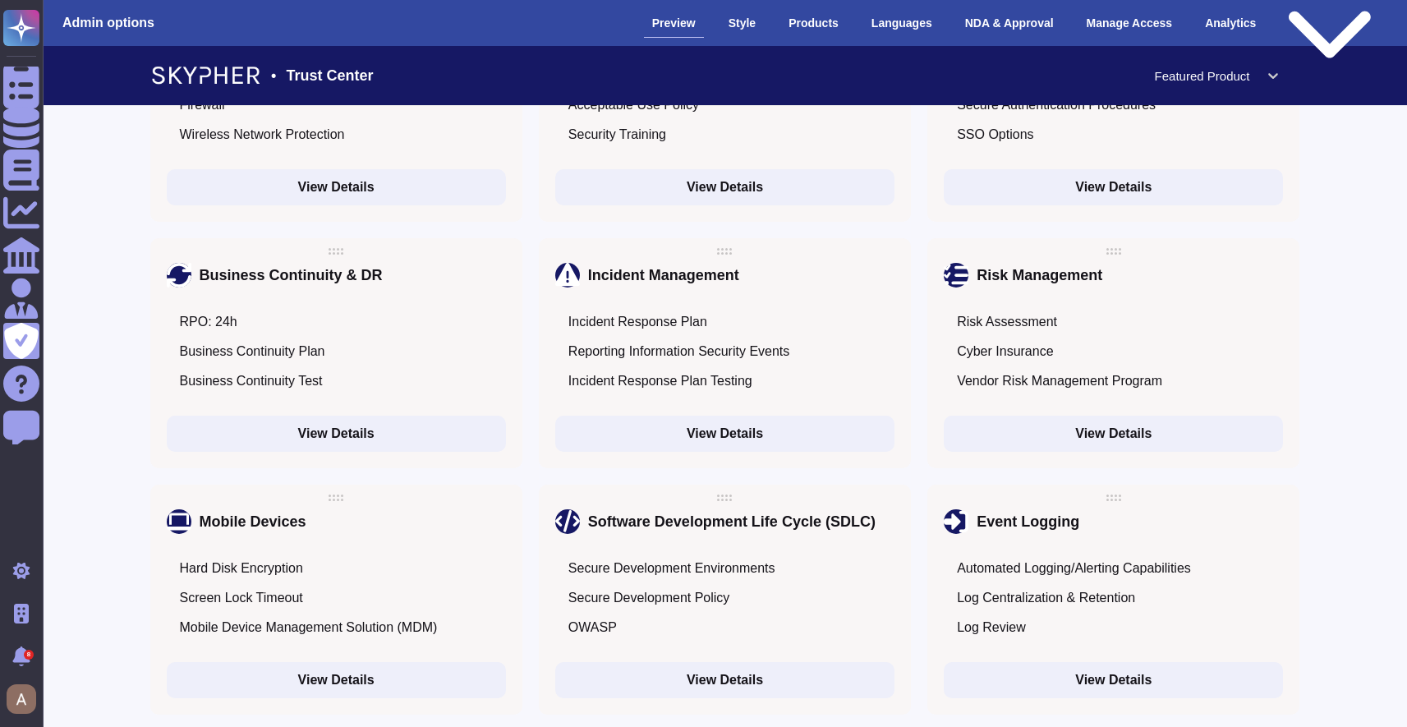
click at [1228, 54] on div "• Trust Center Featured Product" at bounding box center [725, 75] width 1150 height 59
click at [1224, 75] on div at bounding box center [1202, 75] width 95 height 17
click at [1321, 30] on div "Public version" at bounding box center [1330, 23] width 99 height 122
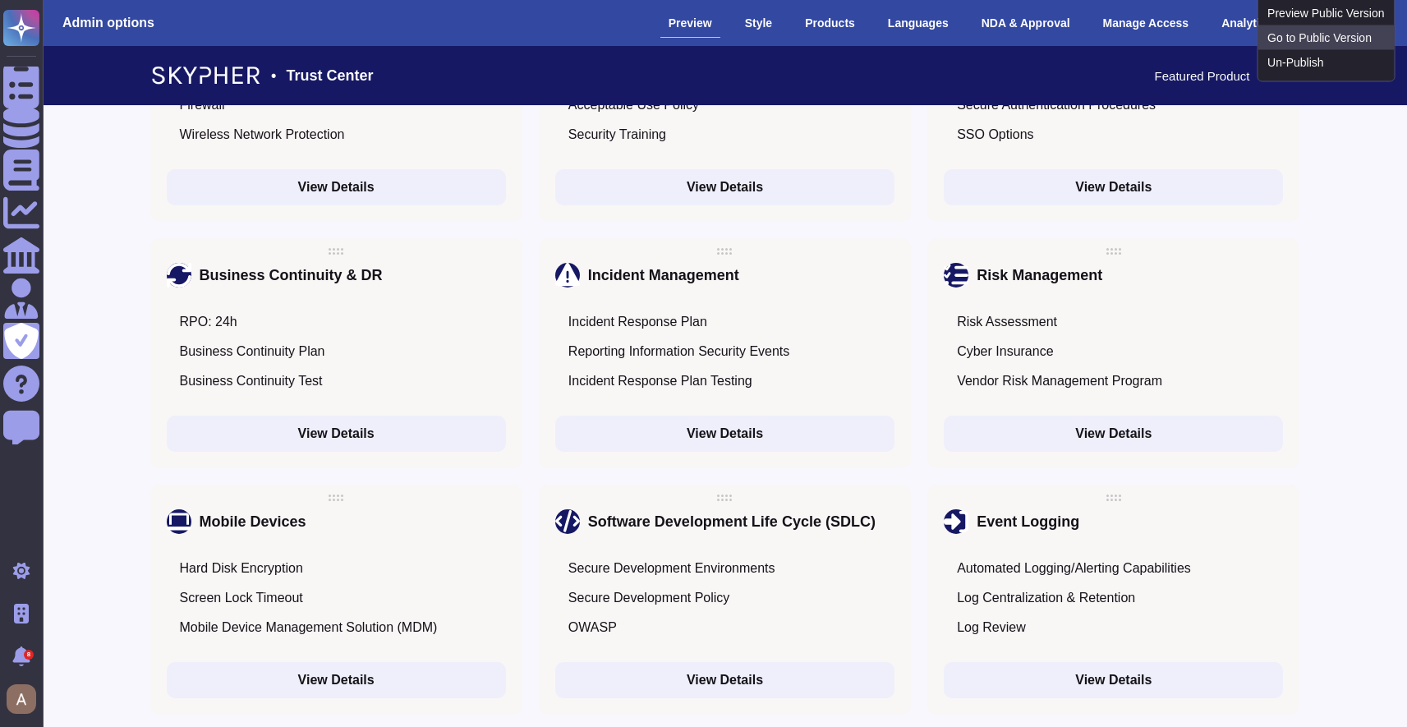
click at [1297, 50] on link "Go to Public Version" at bounding box center [1326, 37] width 136 height 25
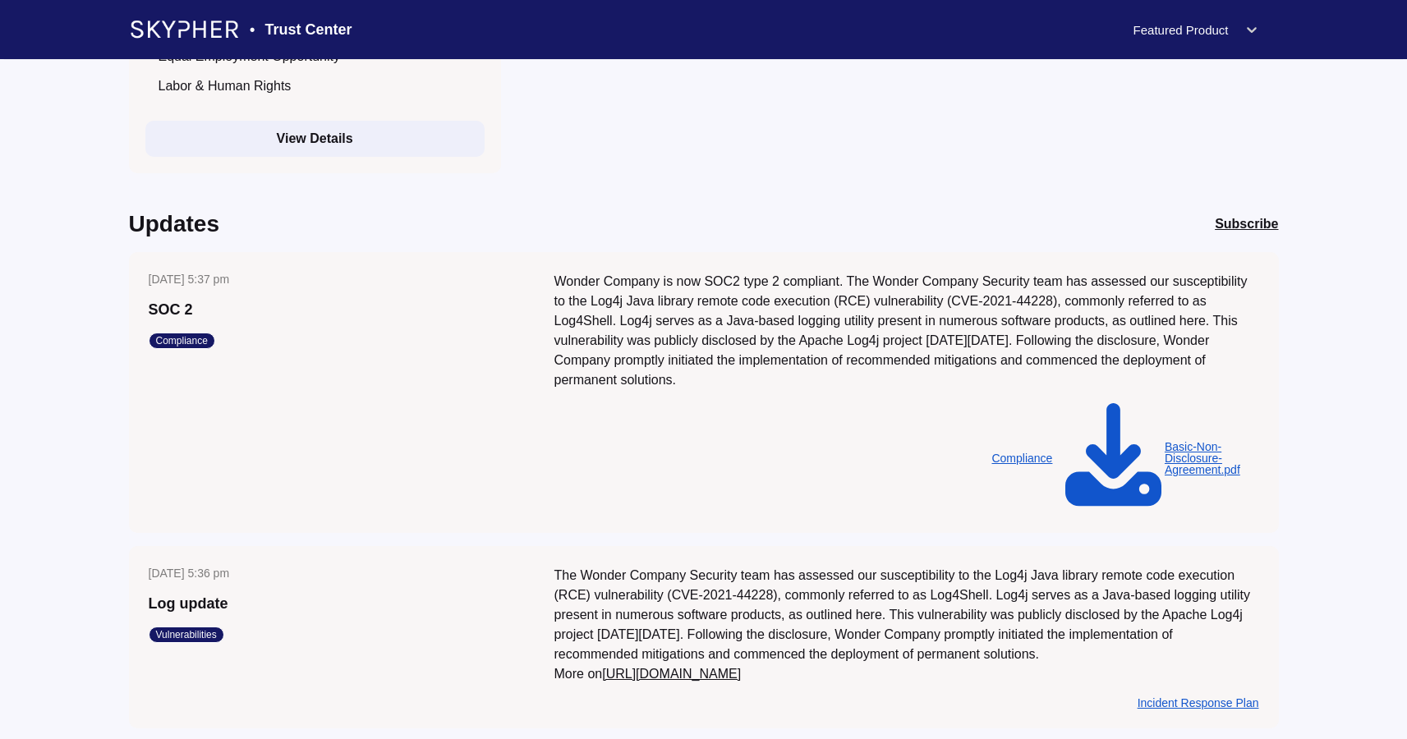
scroll to position [3239, 0]
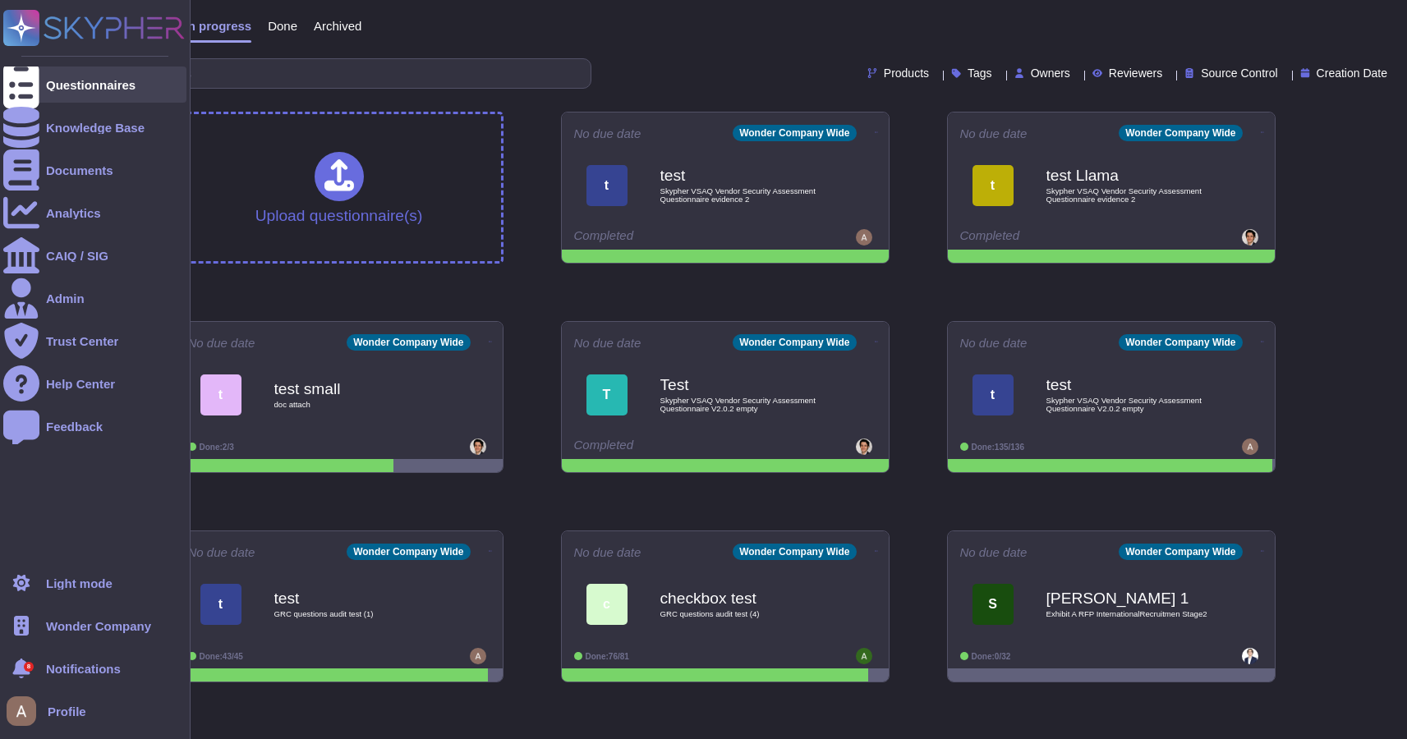
click at [37, 88] on div at bounding box center [21, 85] width 36 height 36
click at [38, 615] on div at bounding box center [21, 626] width 36 height 36
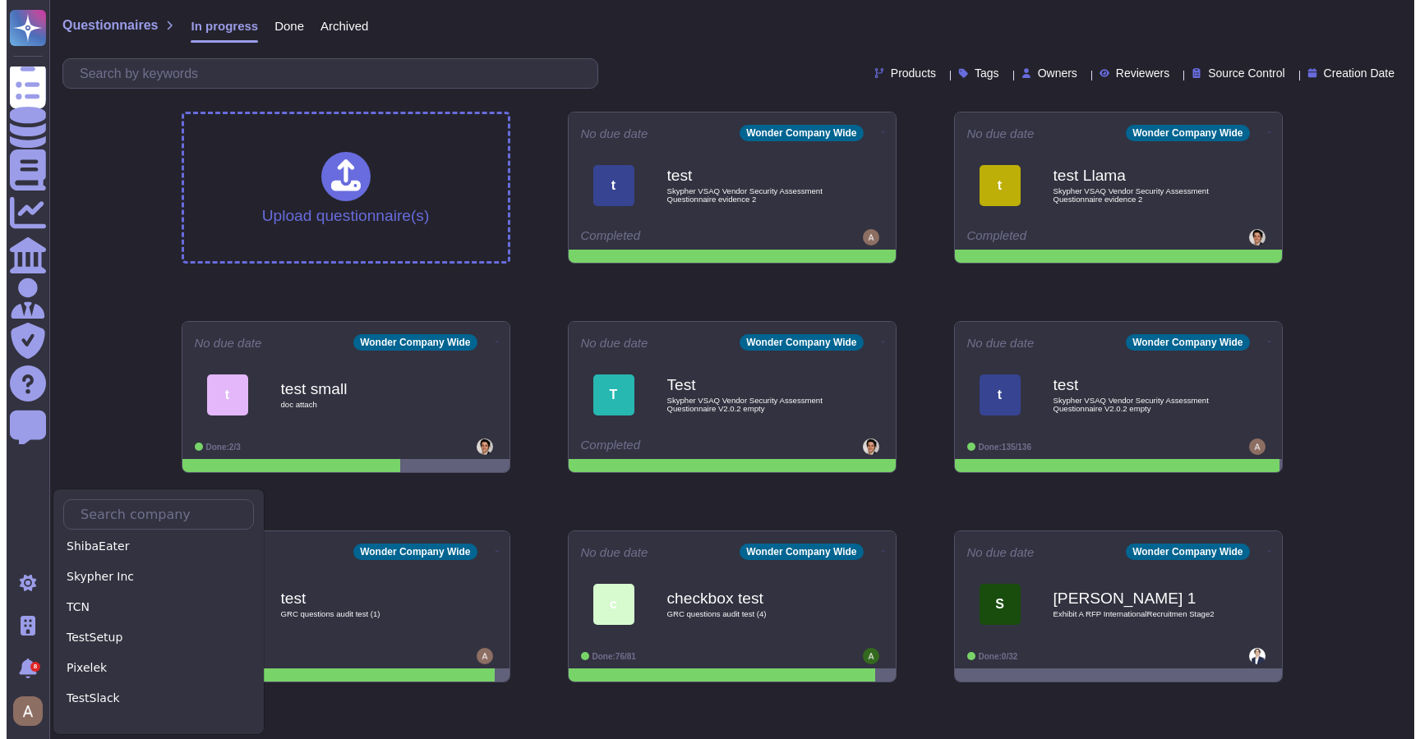
scroll to position [538, 0]
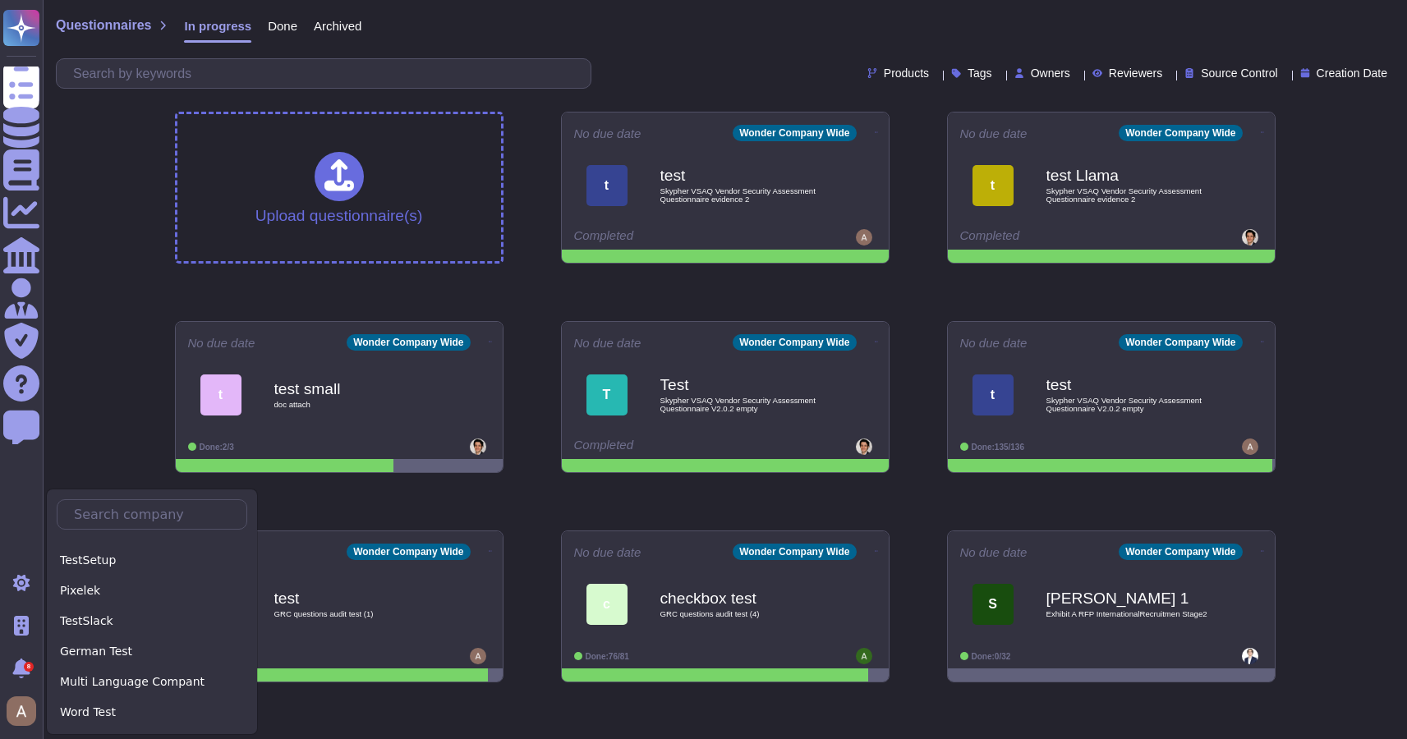
click at [703, 71] on div "Products Tags Owners Reviewers Source Control Creation Date" at bounding box center [725, 73] width 1338 height 30
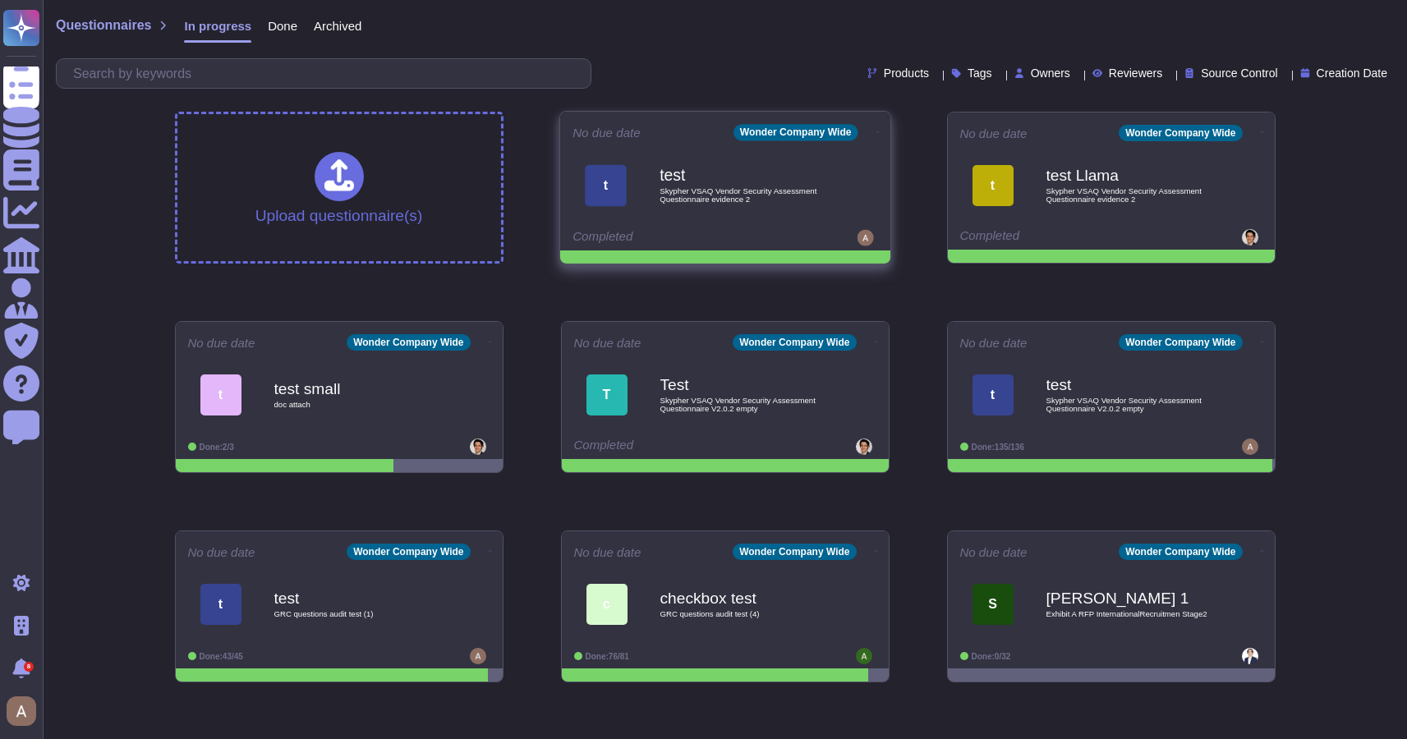
click at [720, 196] on span "Skypher VSAQ Vendor Security Assessment Questionnaire evidence 2" at bounding box center [743, 195] width 166 height 16
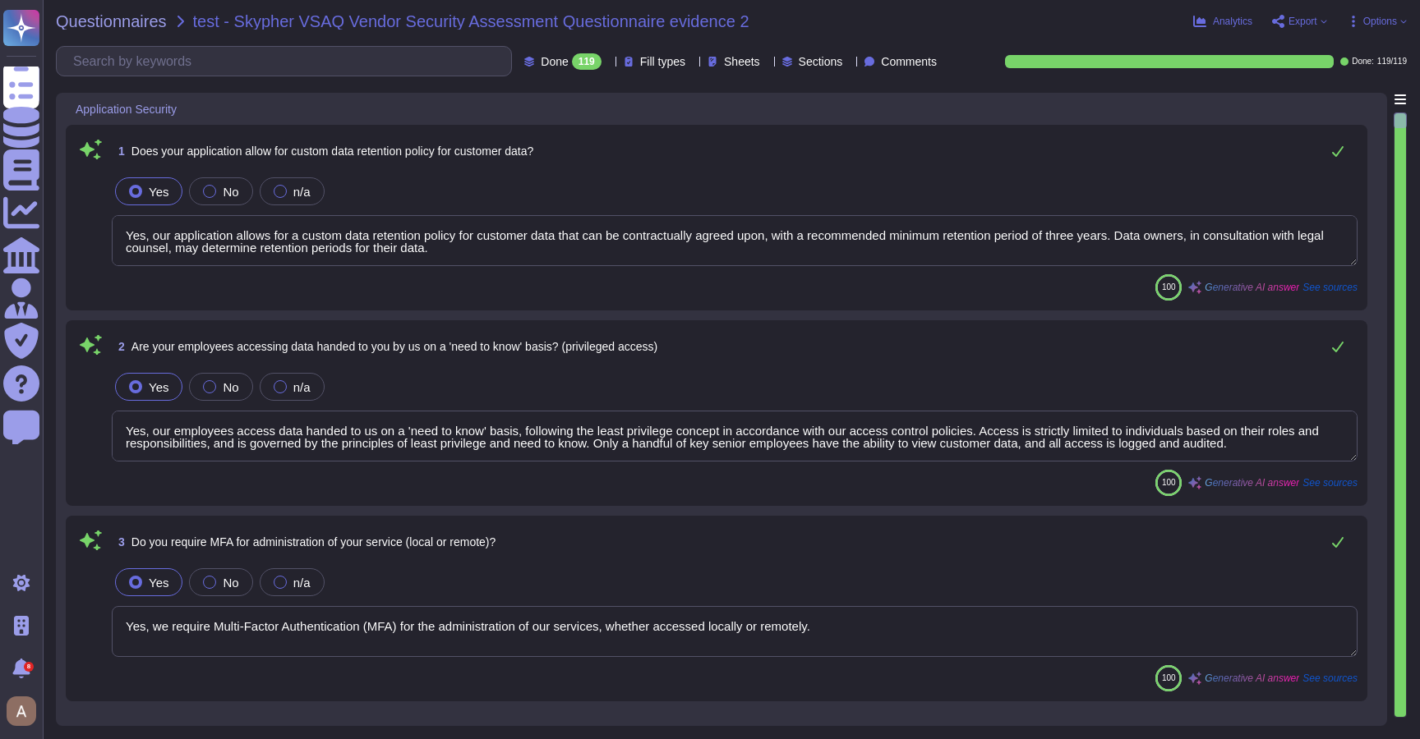
type textarea "Yes, our application allows for a custom data retention policy for customer dat…"
type textarea "Yes, our employees access data handed to us on a 'need to know' basis, followin…"
type textarea "Yes, we require Multi-Factor Authentication (MFA) for the administration of our…"
type textarea "Yes, our application allows for a custom data retention policy for customer dat…"
type textarea "Yes, our employees access data handed to us on a 'need to know' basis, followin…"
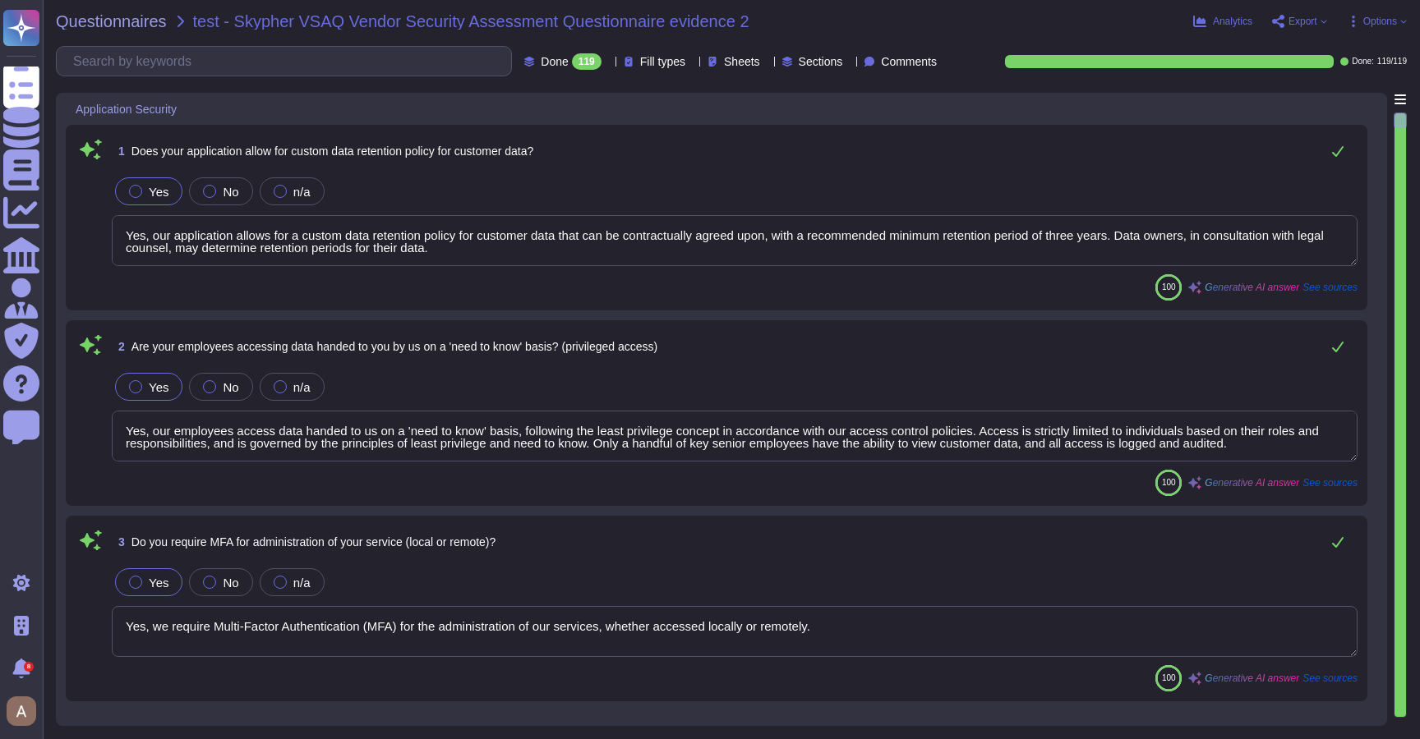
click at [1379, 18] on span "Options" at bounding box center [1380, 21] width 34 height 10
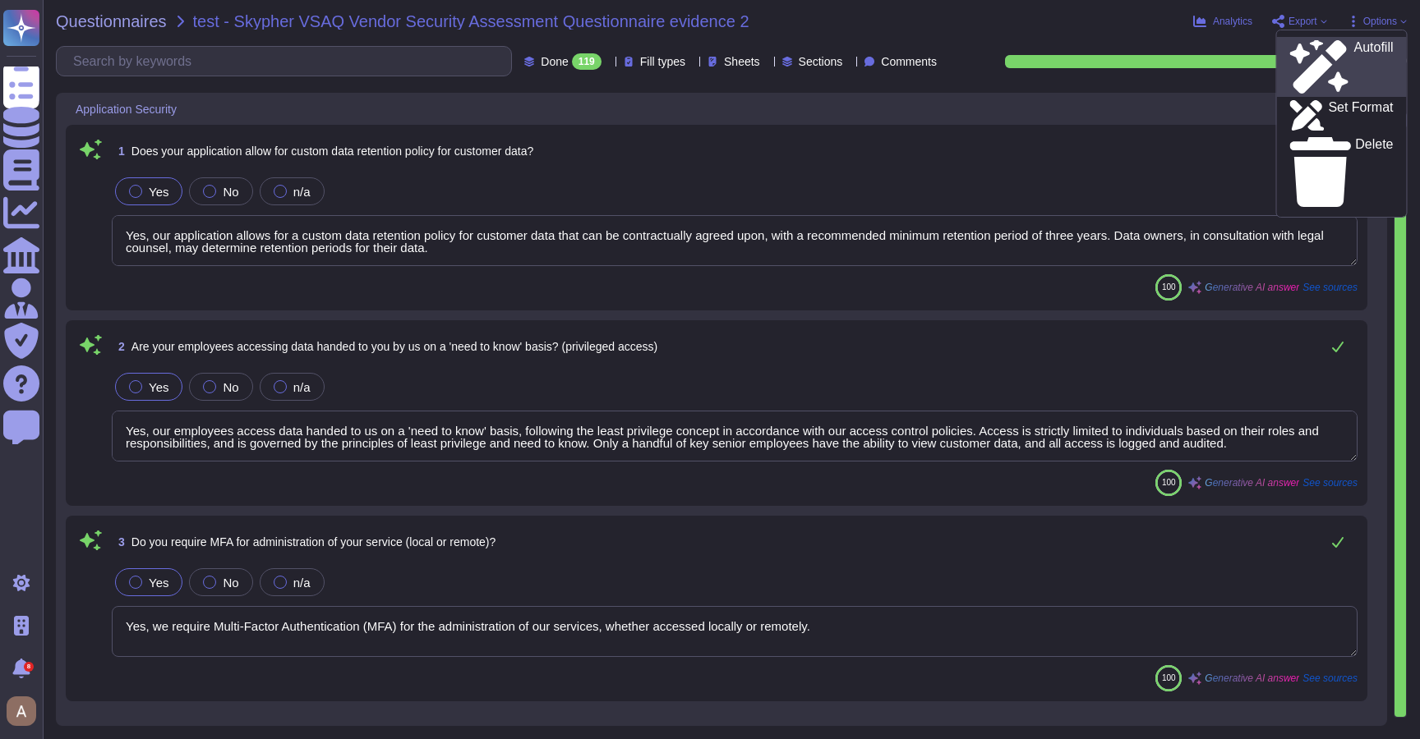
click at [1353, 43] on p "Autofill" at bounding box center [1372, 67] width 39 height 53
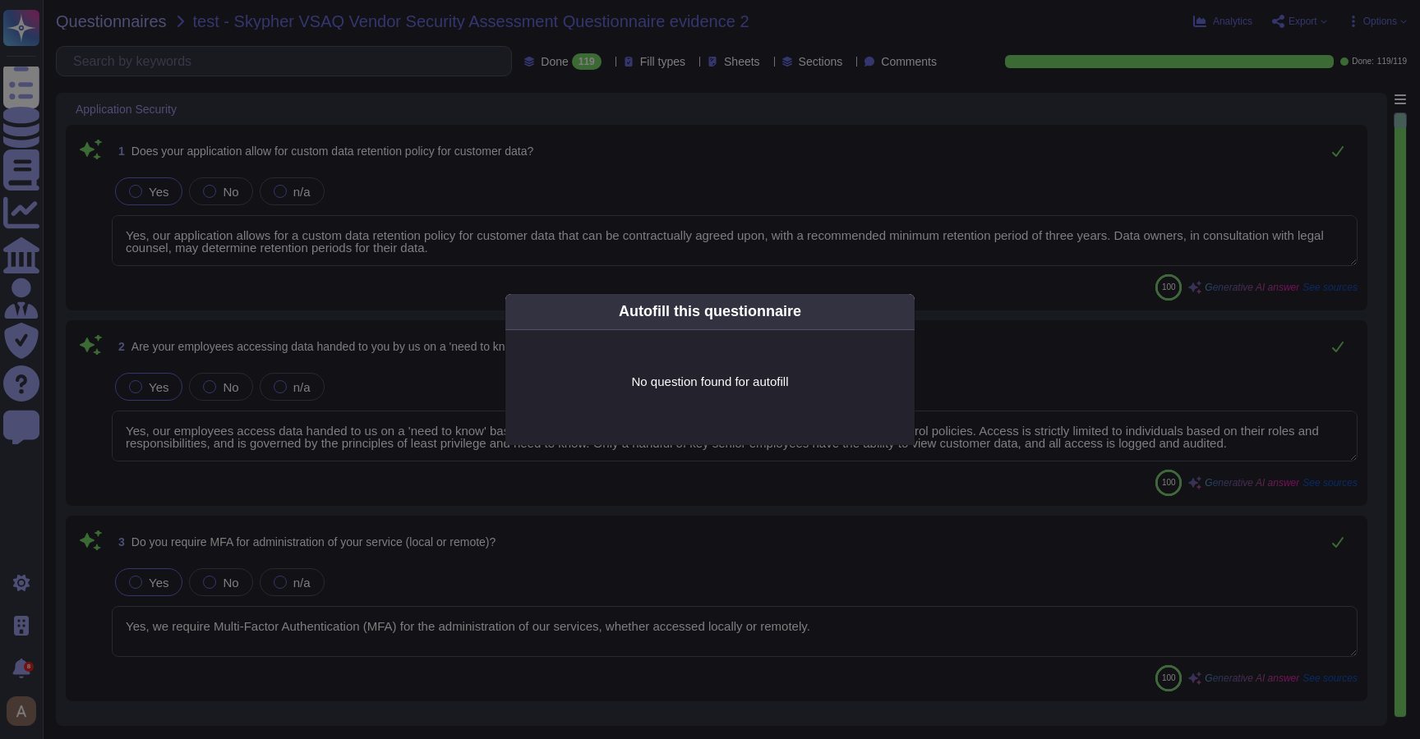
click at [1097, 131] on div "Autofill this questionnaire No question found for autofill" at bounding box center [710, 369] width 1420 height 739
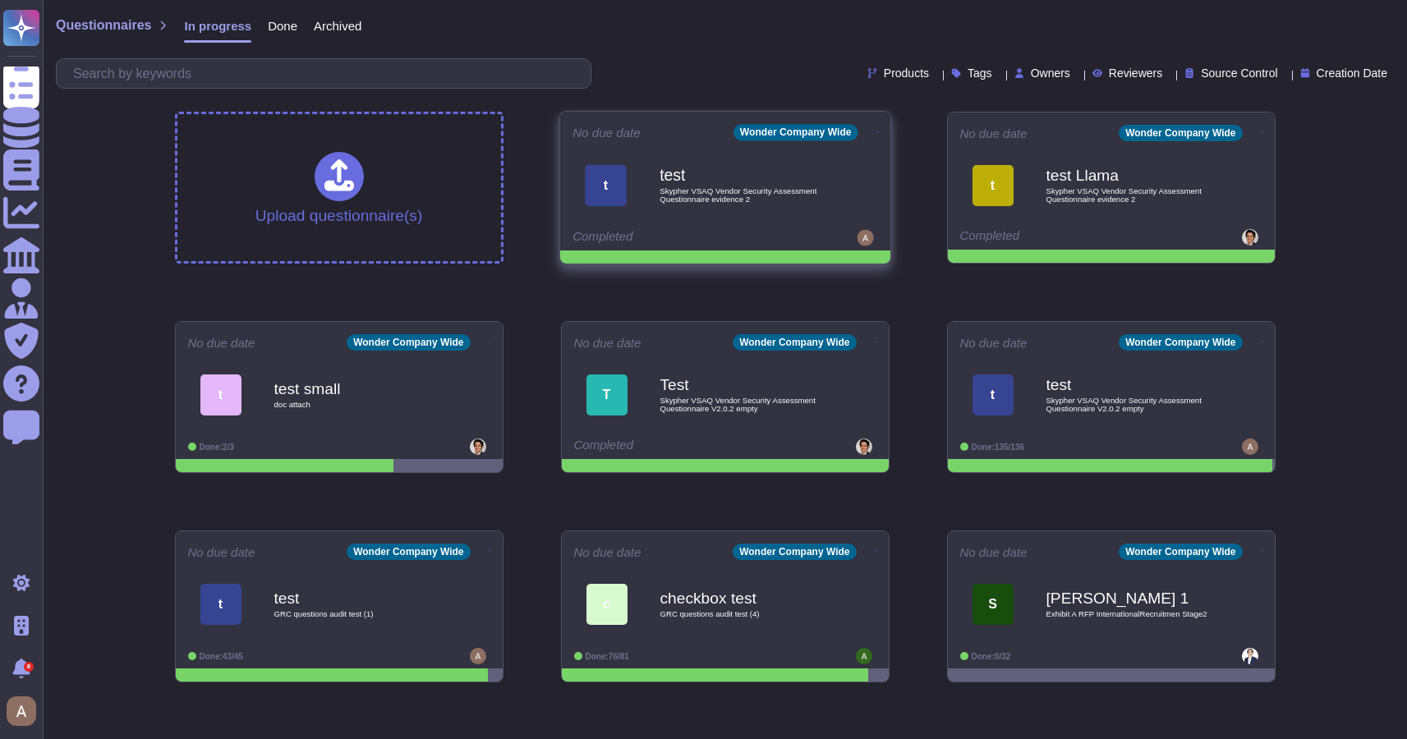
click at [638, 185] on span "t test Skypher VSAQ Vendor Security Assessment Questionnaire evidence 2" at bounding box center [726, 185] width 306 height 67
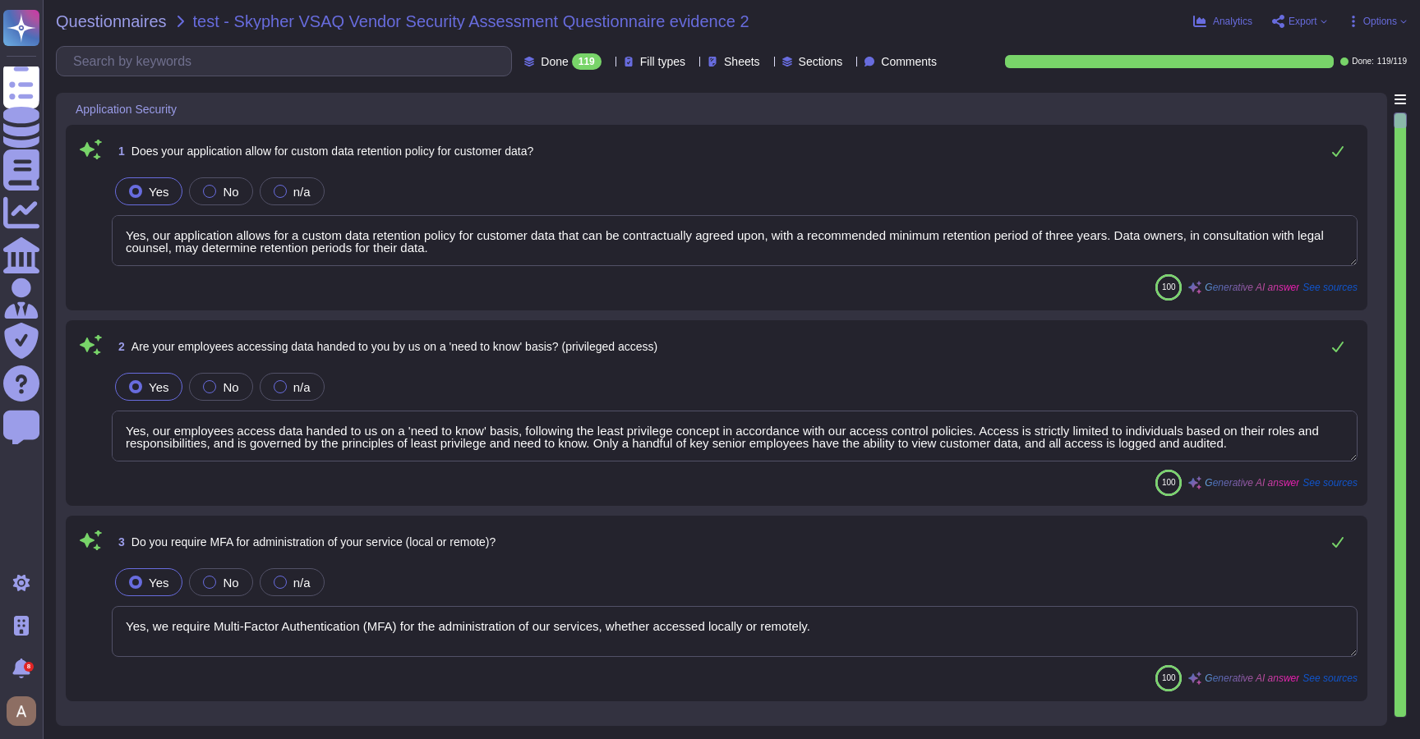
type textarea "Yes, our application allows for a custom data retention policy for customer dat…"
type textarea "Yes, our employees access data handed to us on a 'need to know' basis, followin…"
type textarea "Yes, we require Multi-Factor Authentication (MFA) for the administration of our…"
type textarea "Yes, our application allows for a custom data retention policy for customer dat…"
type textarea "Yes, our employees access data handed to us on a 'need to know' basis, followin…"
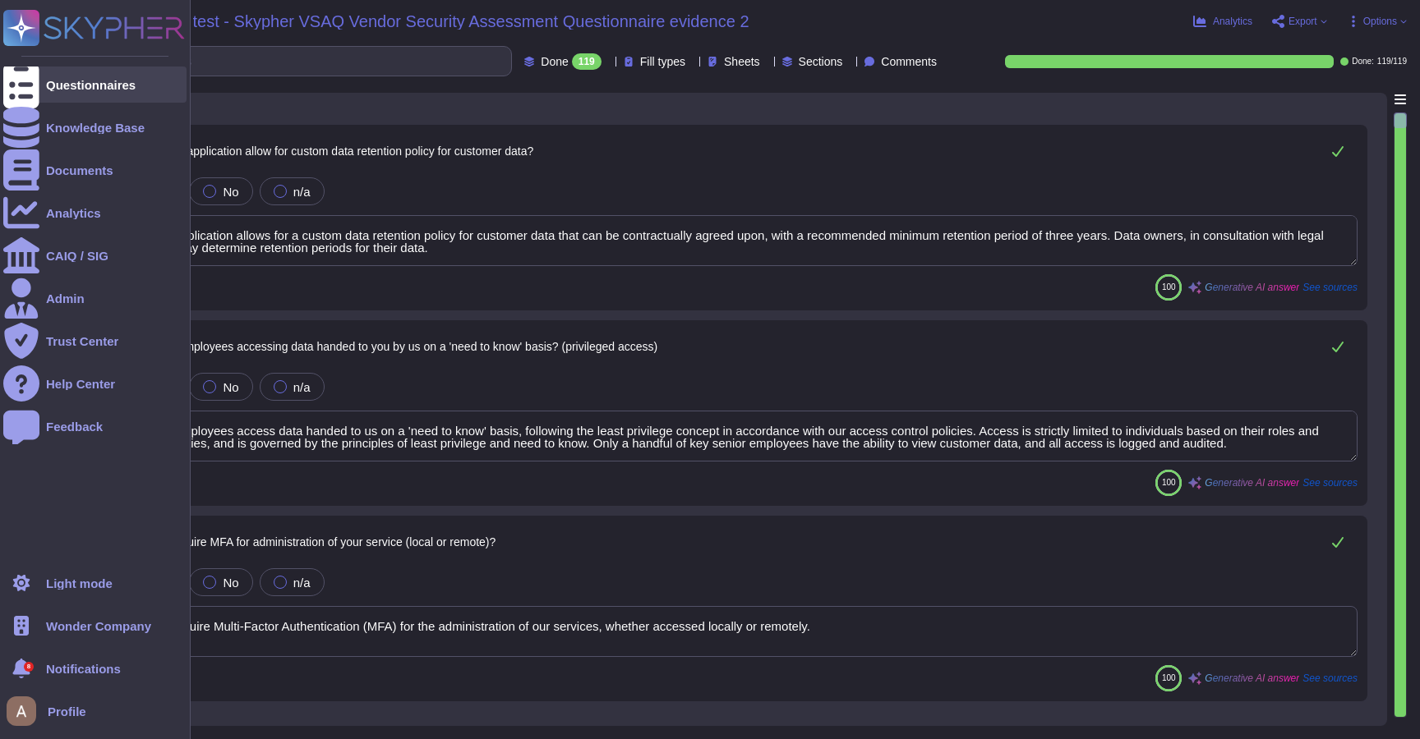
click at [40, 84] on div "Questionnaires" at bounding box center [94, 85] width 183 height 36
